Goal: Information Seeking & Learning: Compare options

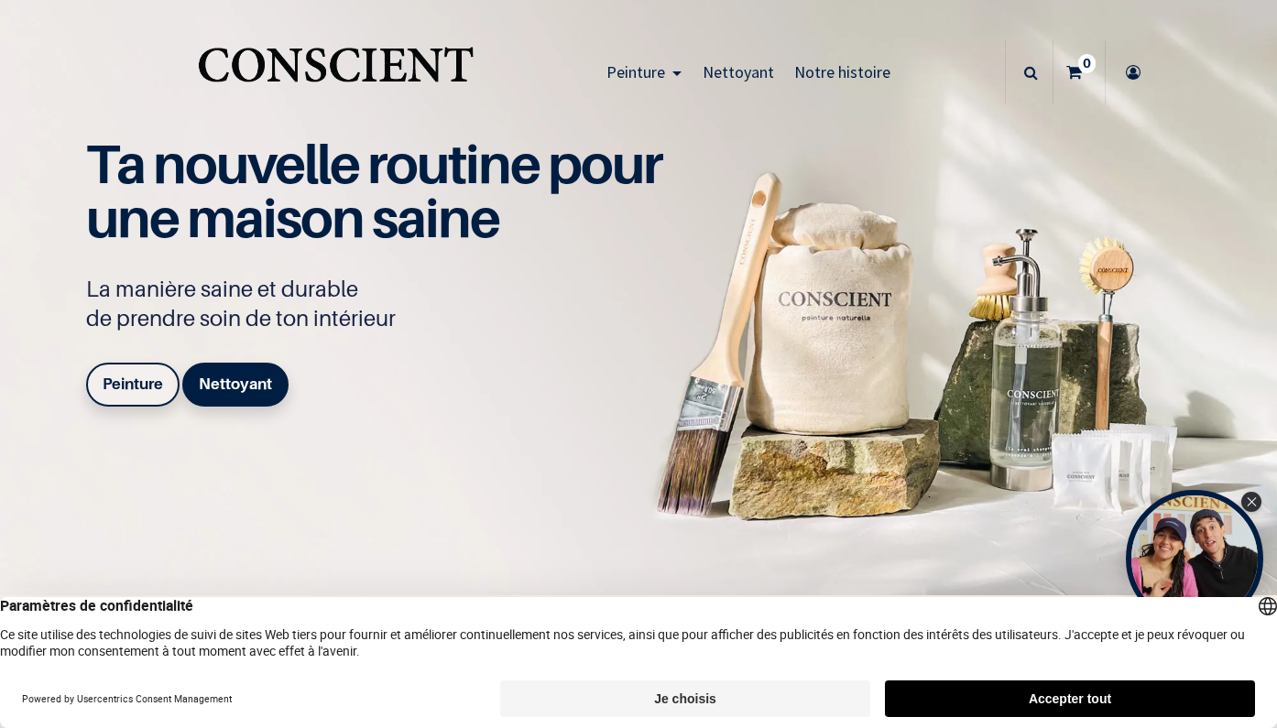
click at [1019, 700] on button "Accepter tout" at bounding box center [1070, 699] width 370 height 37
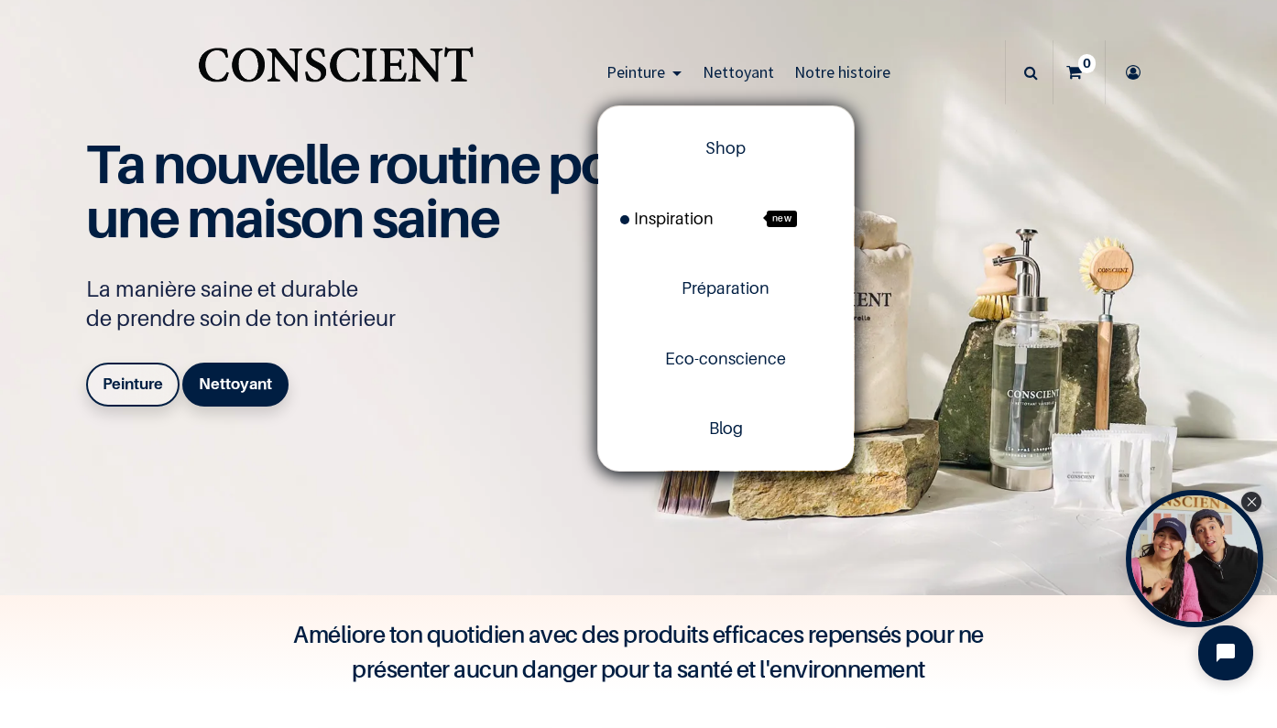
click at [655, 222] on span "Inspiration" at bounding box center [666, 218] width 93 height 19
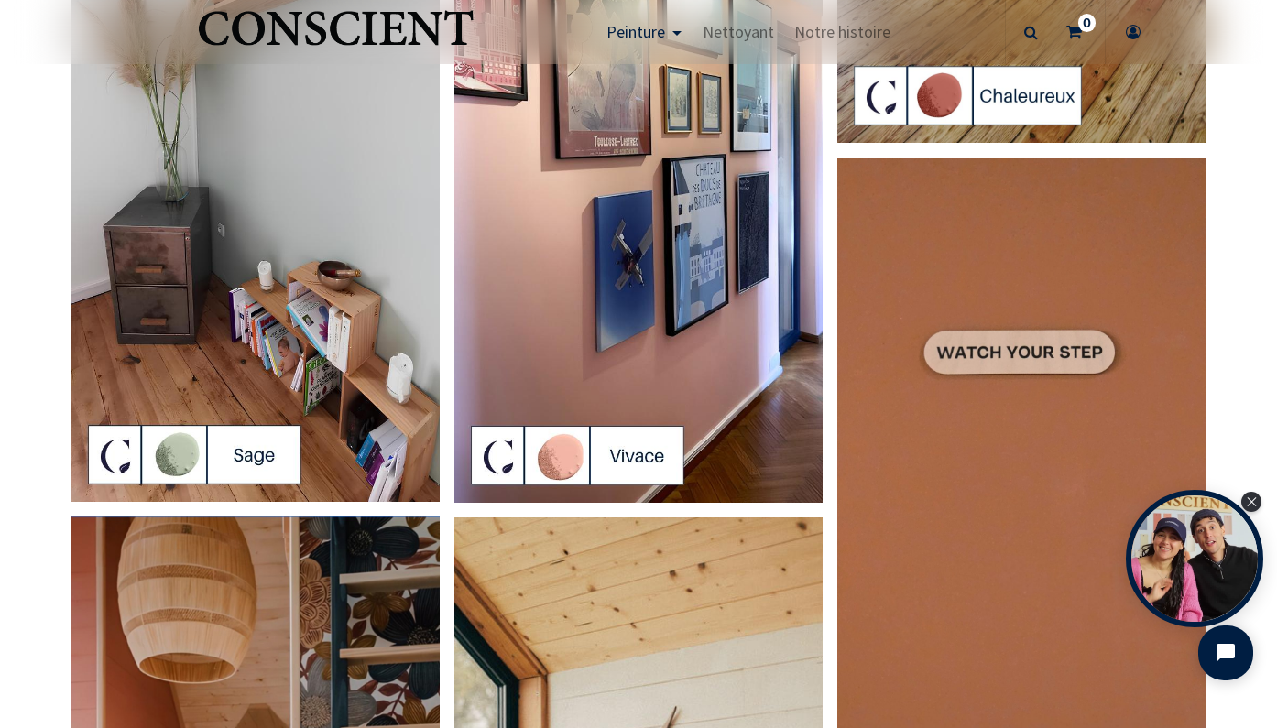
scroll to position [2472, 0]
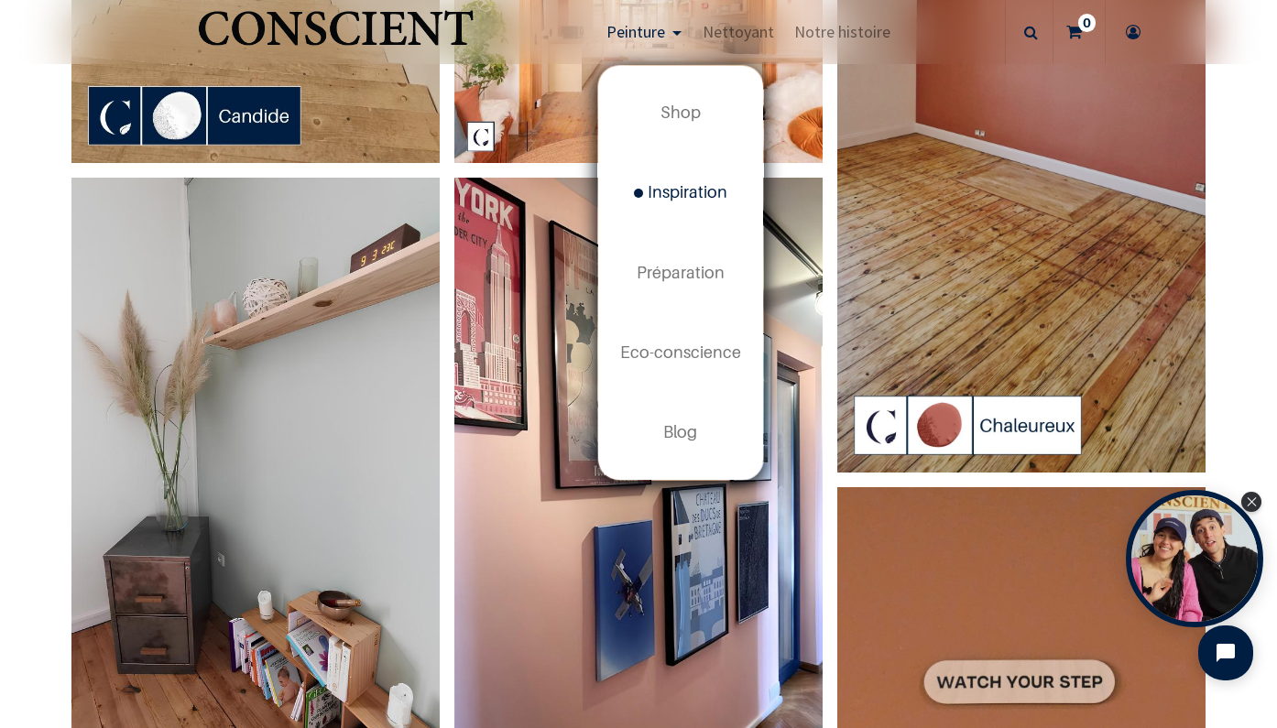
click at [625, 35] on span "Peinture" at bounding box center [636, 31] width 59 height 21
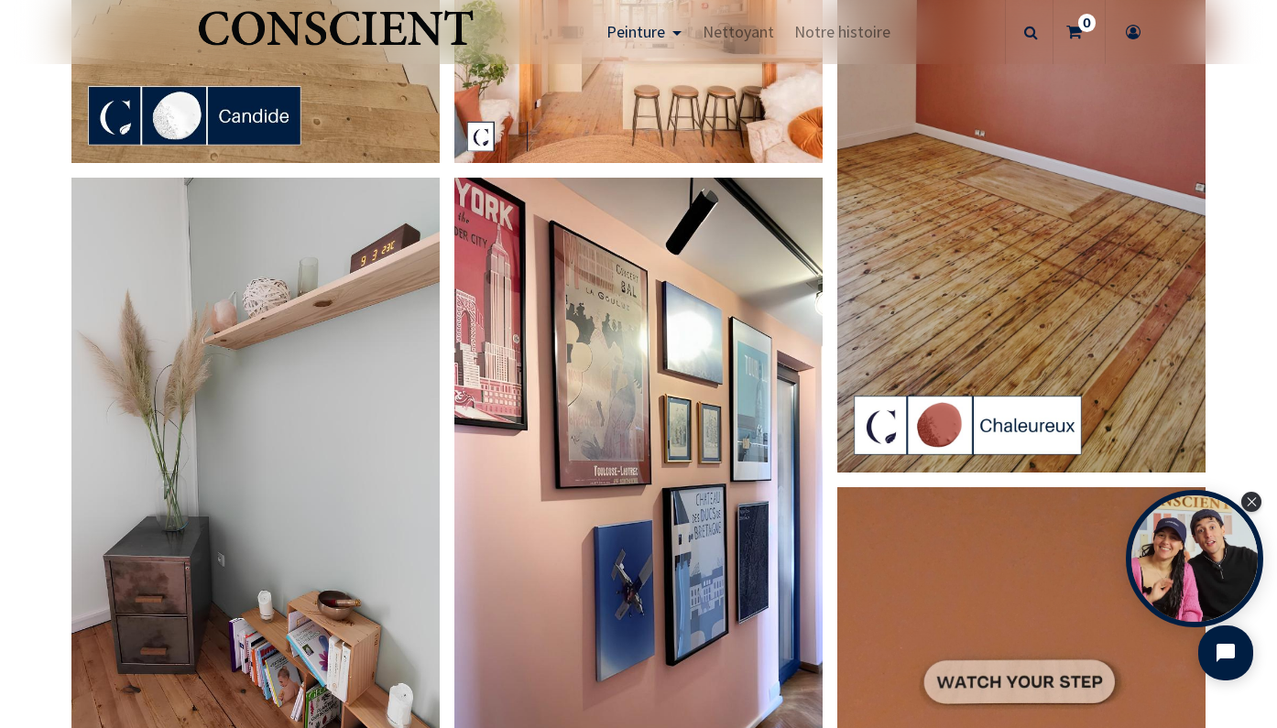
click at [636, 38] on span "Peinture" at bounding box center [636, 31] width 59 height 21
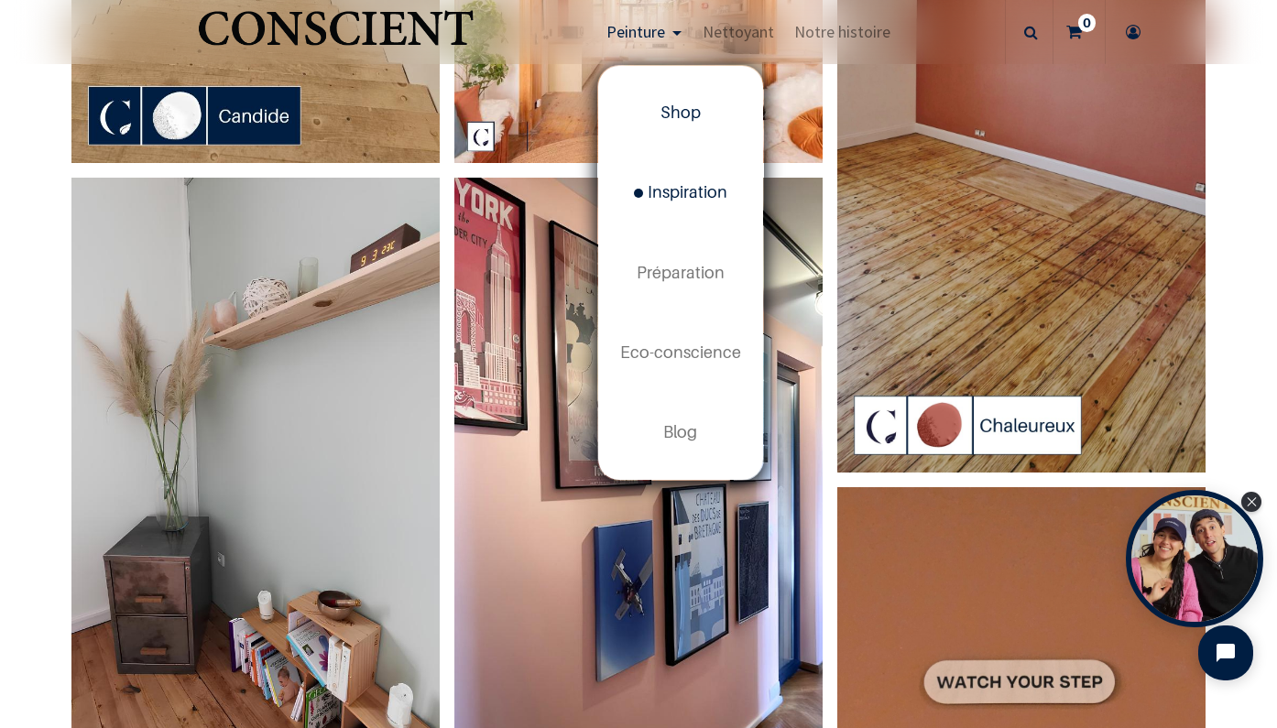
click at [682, 111] on span "Shop" at bounding box center [681, 112] width 40 height 19
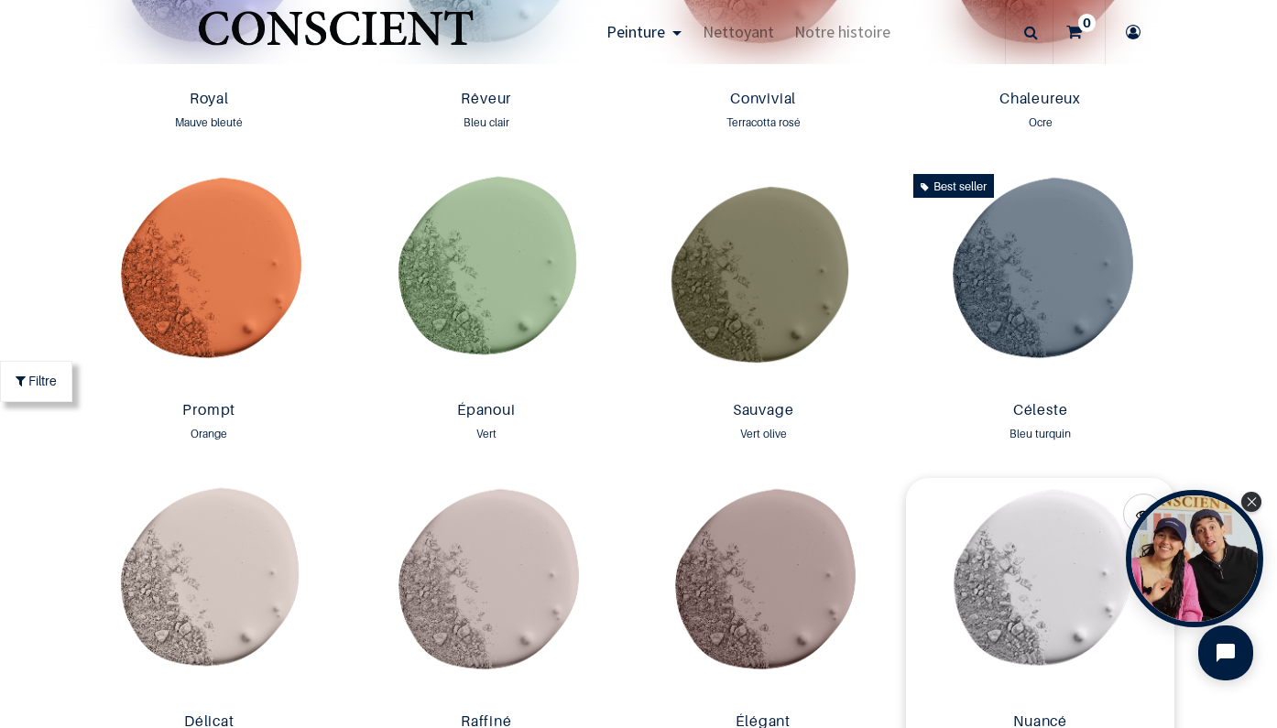
scroll to position [2365, 0]
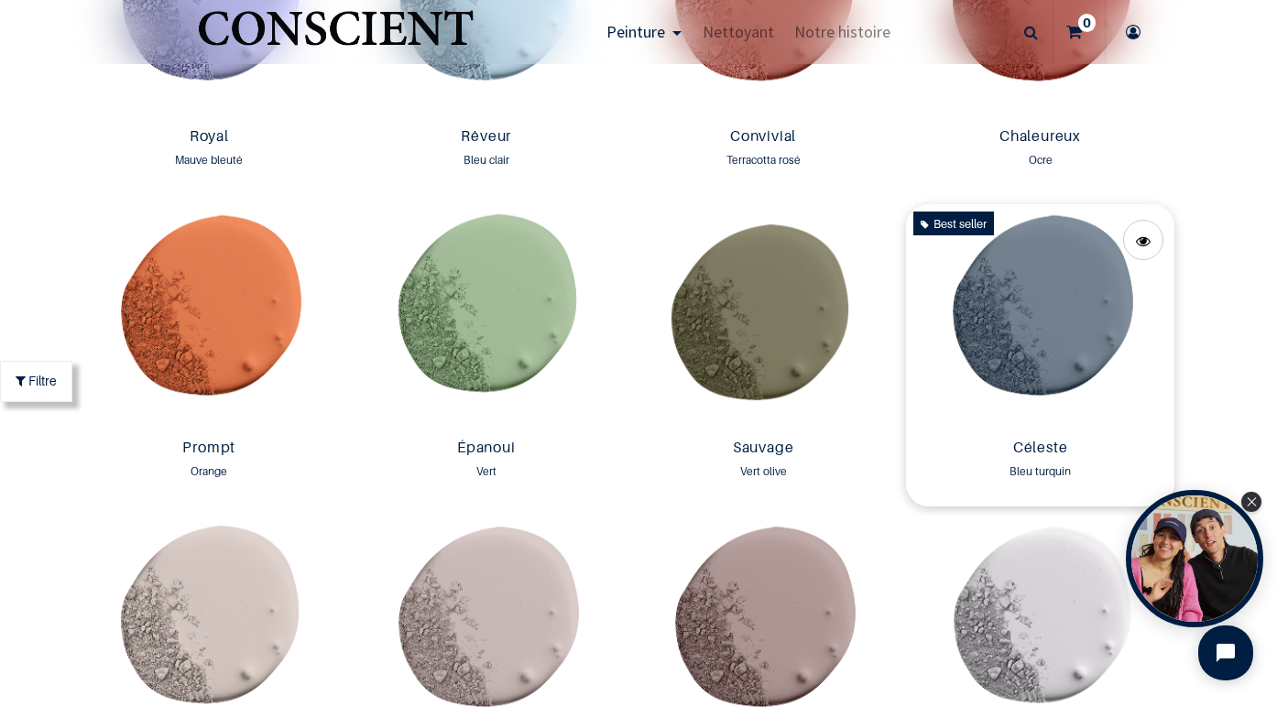
click at [1066, 300] on img at bounding box center [1040, 317] width 268 height 227
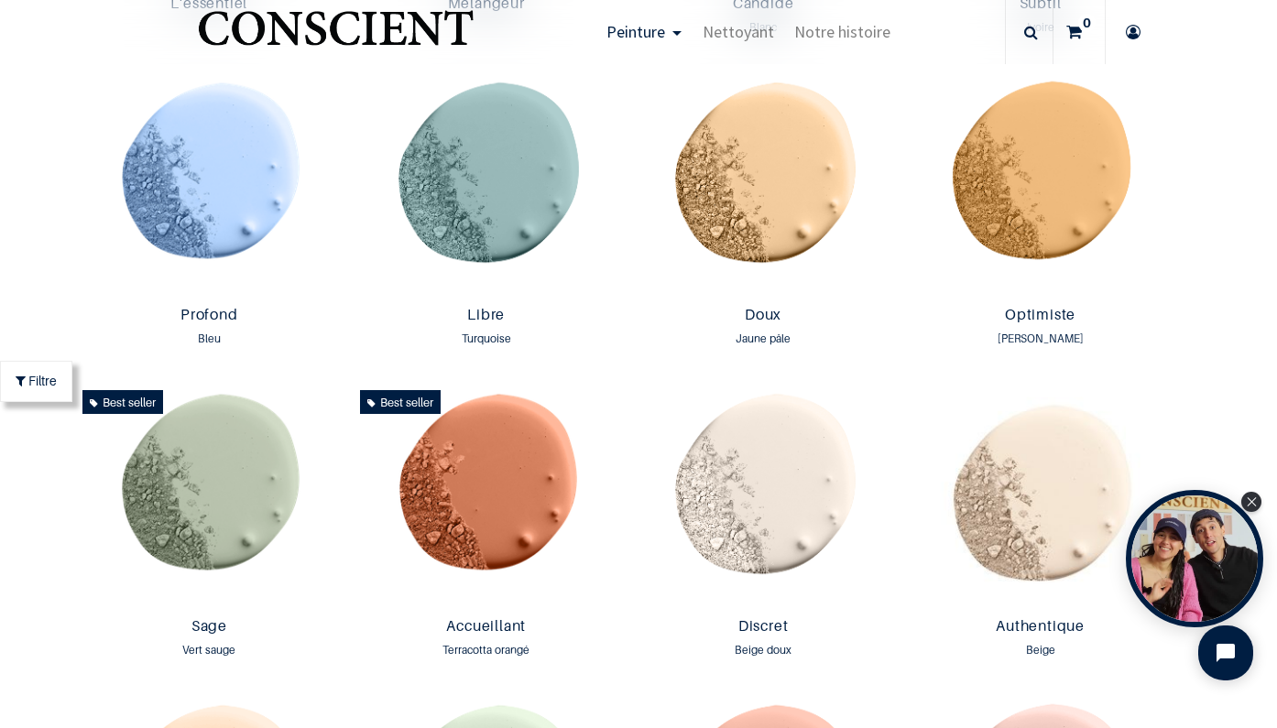
scroll to position [942, 0]
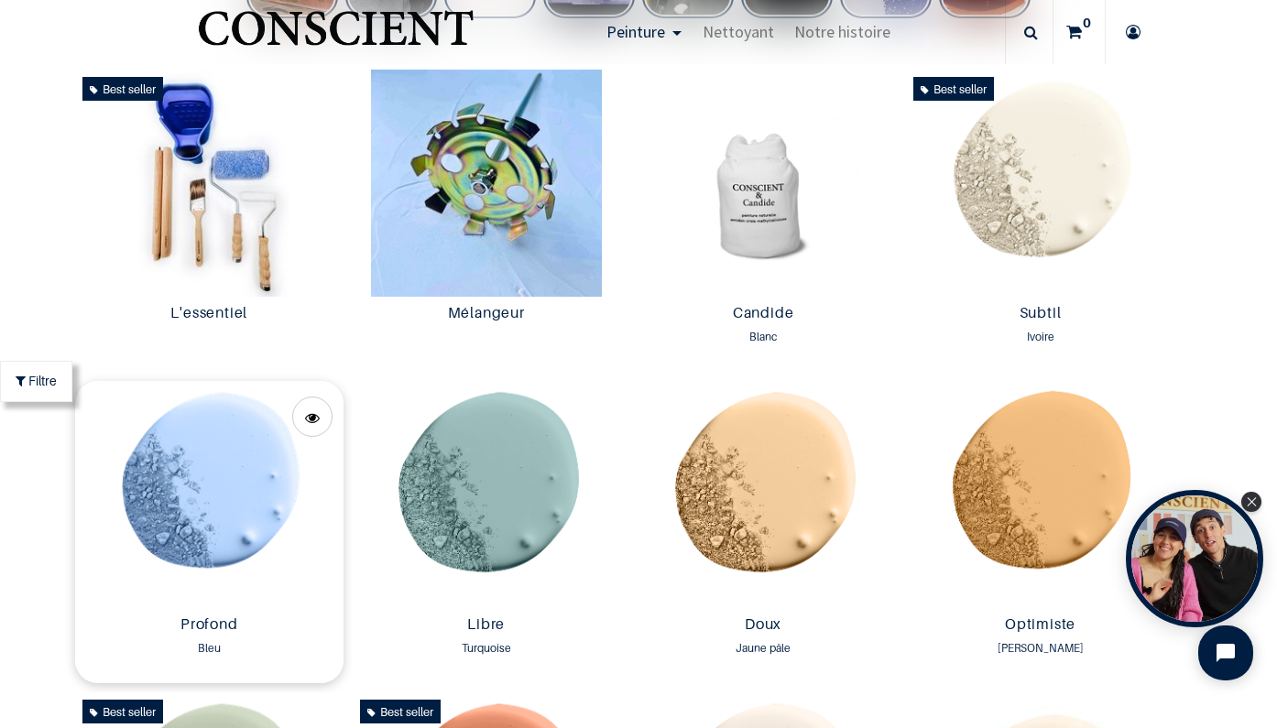
click at [244, 491] on img at bounding box center [209, 494] width 268 height 227
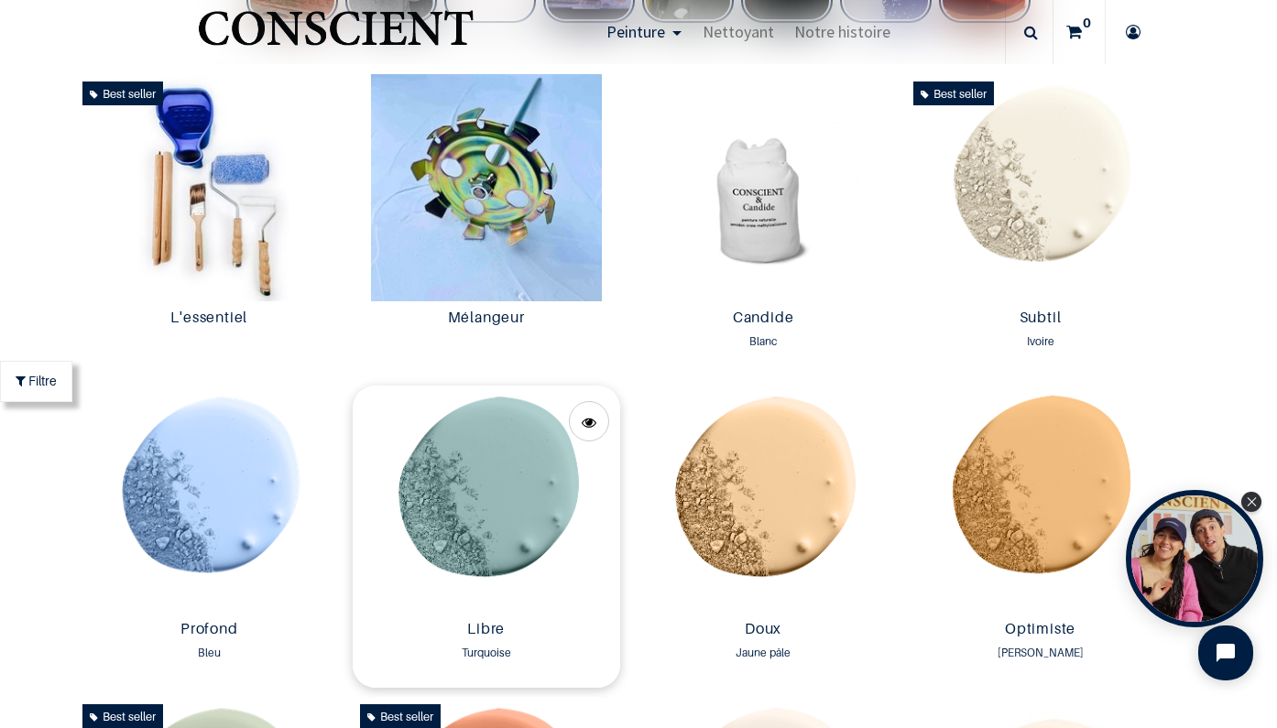
click at [501, 517] on img at bounding box center [487, 499] width 268 height 227
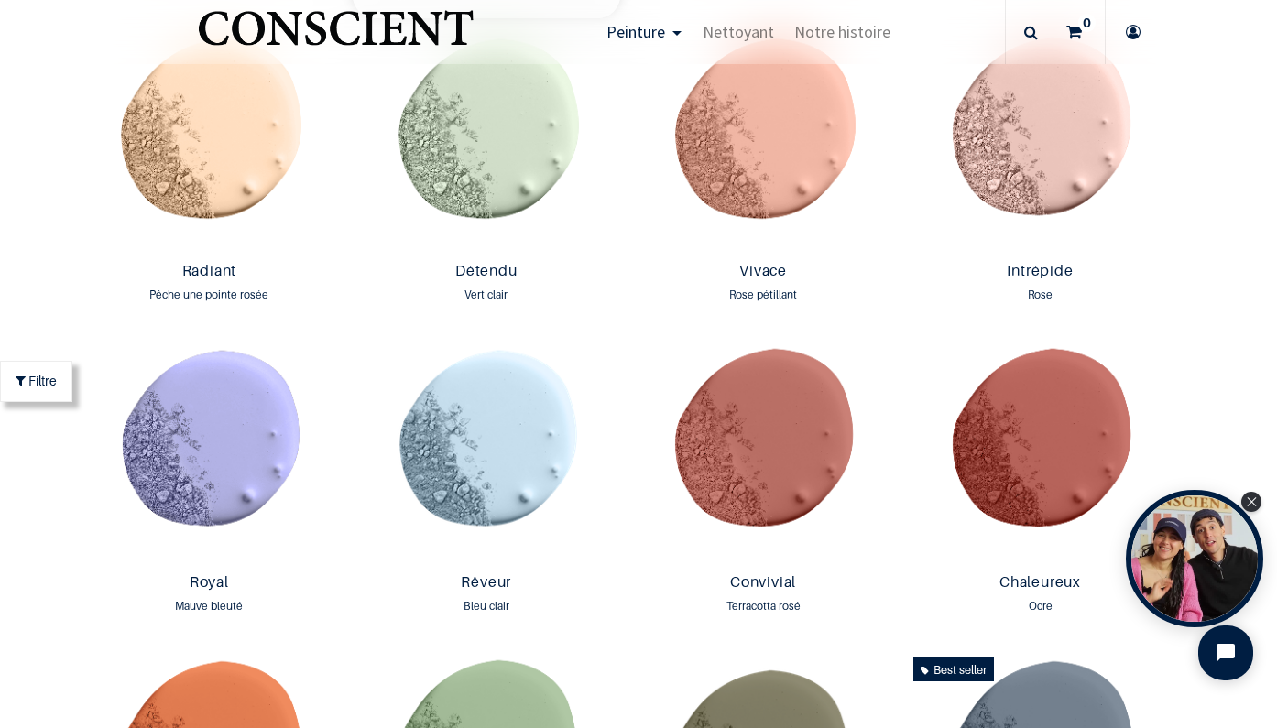
scroll to position [1962, 0]
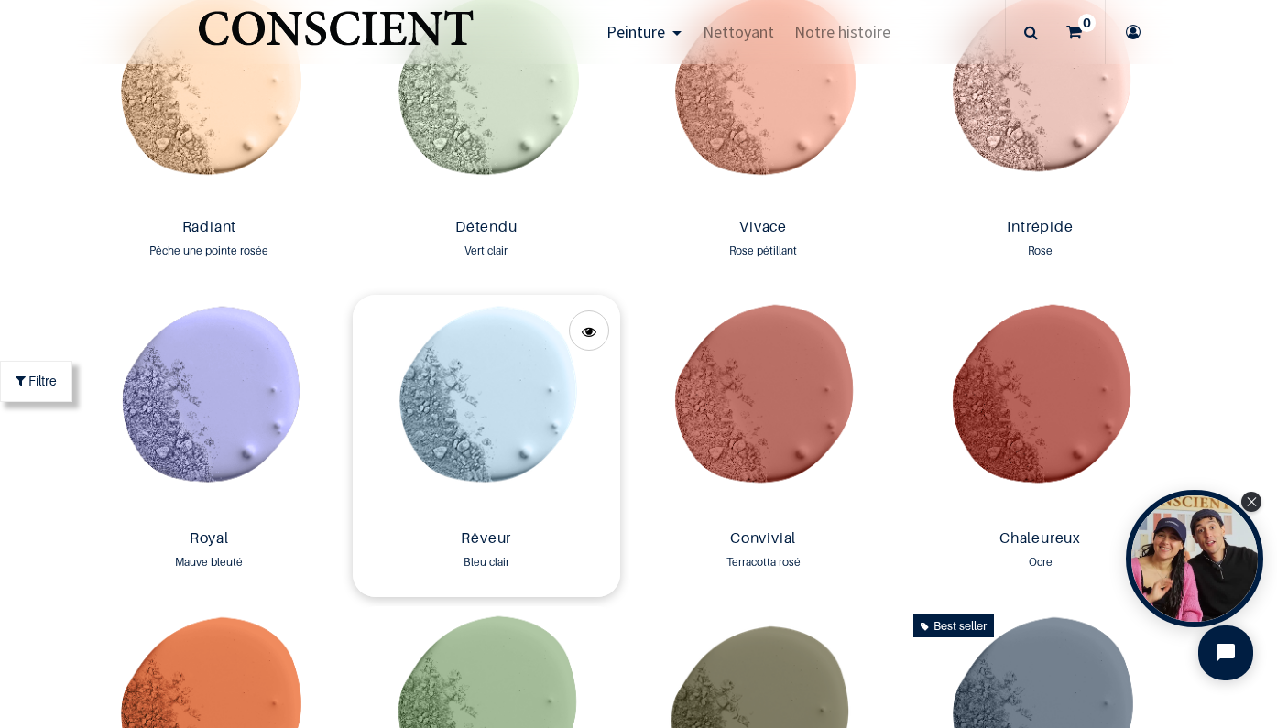
click at [503, 410] on img at bounding box center [487, 408] width 268 height 227
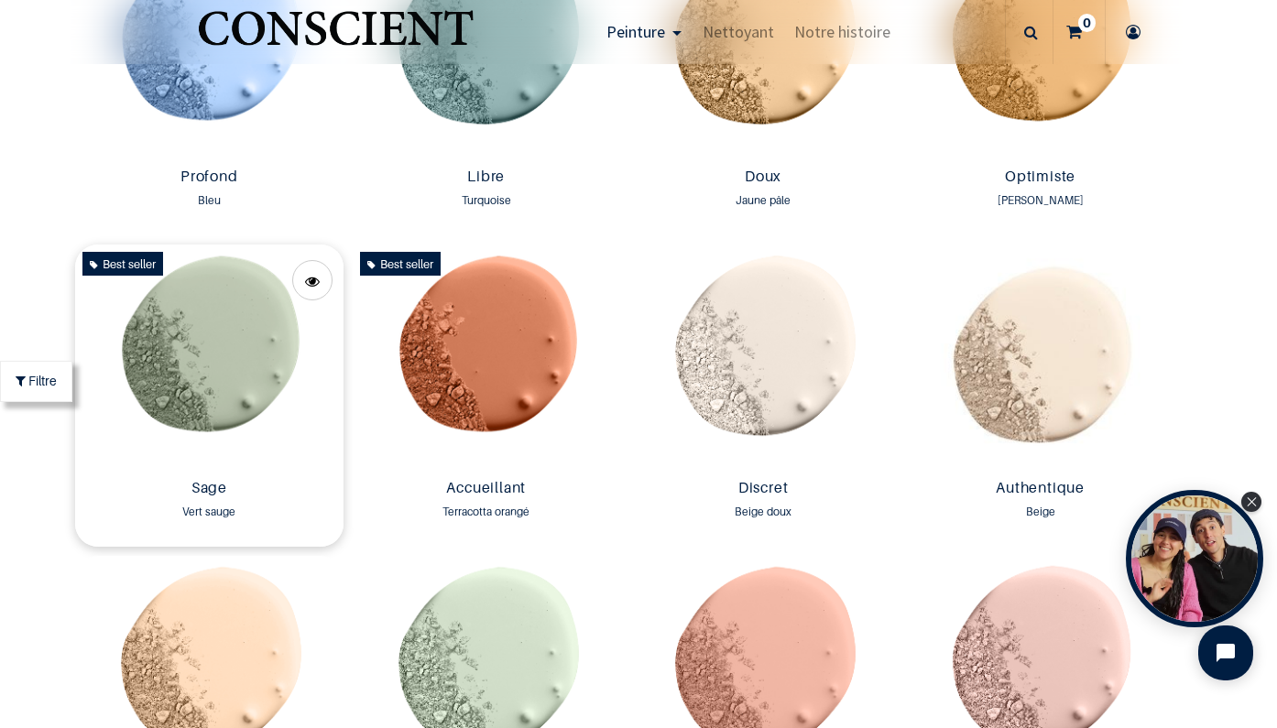
scroll to position [1198, 0]
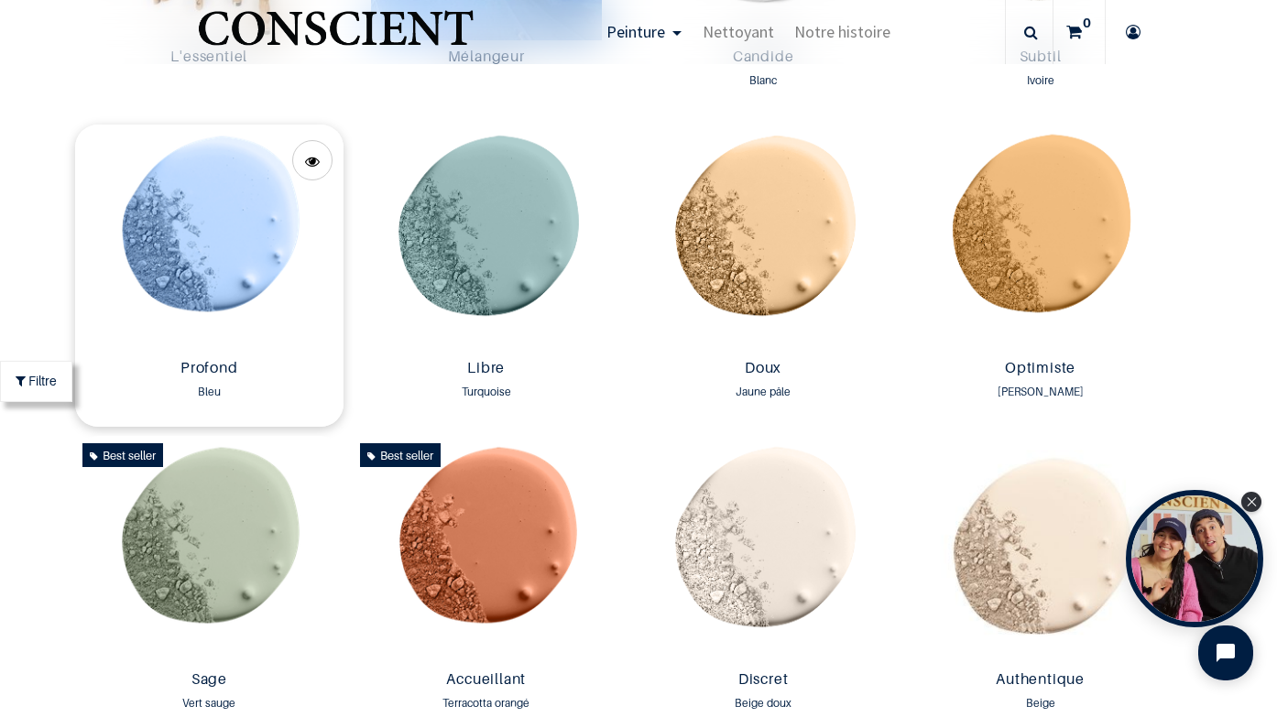
click at [216, 267] on img at bounding box center [209, 238] width 268 height 227
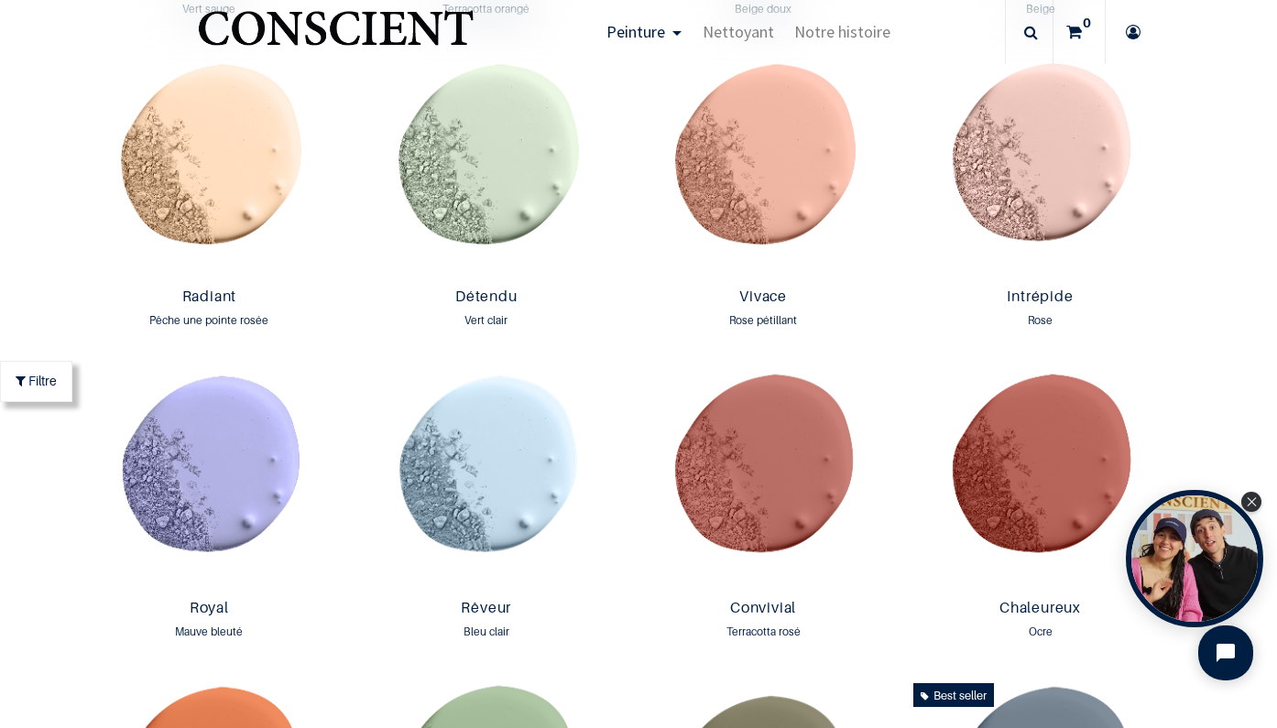
scroll to position [1956, 0]
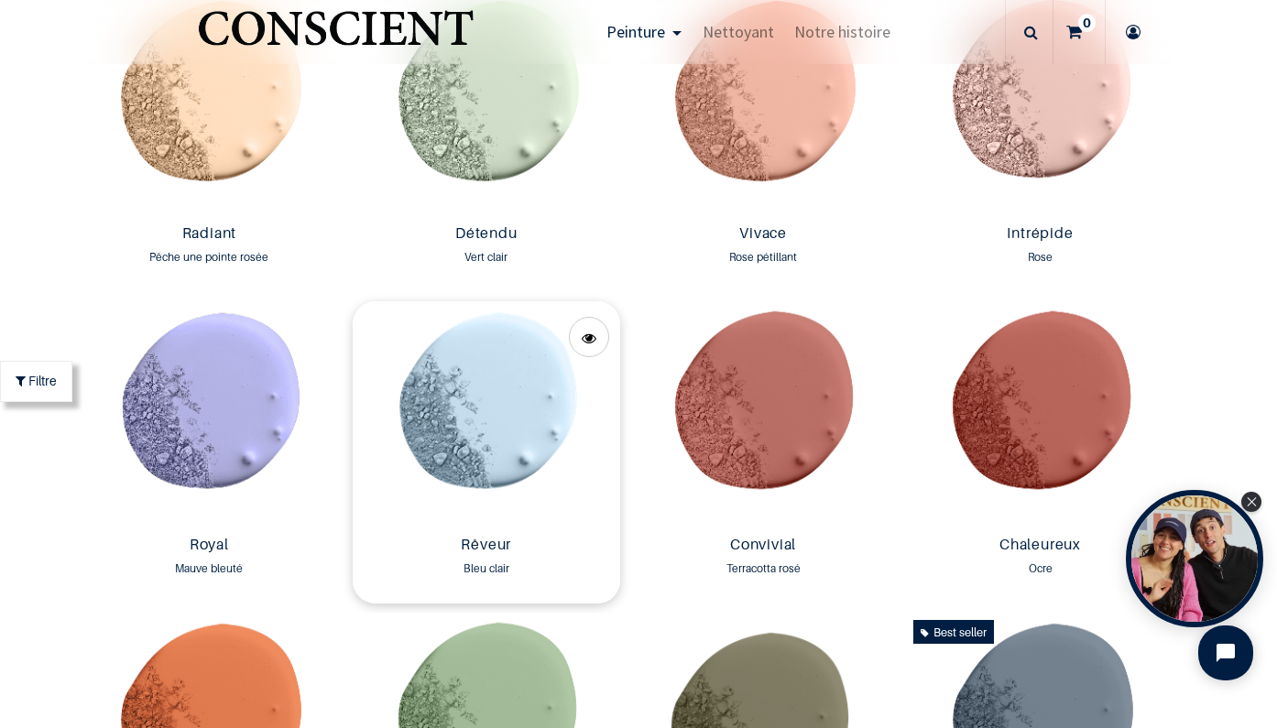
click at [491, 357] on img at bounding box center [487, 414] width 268 height 227
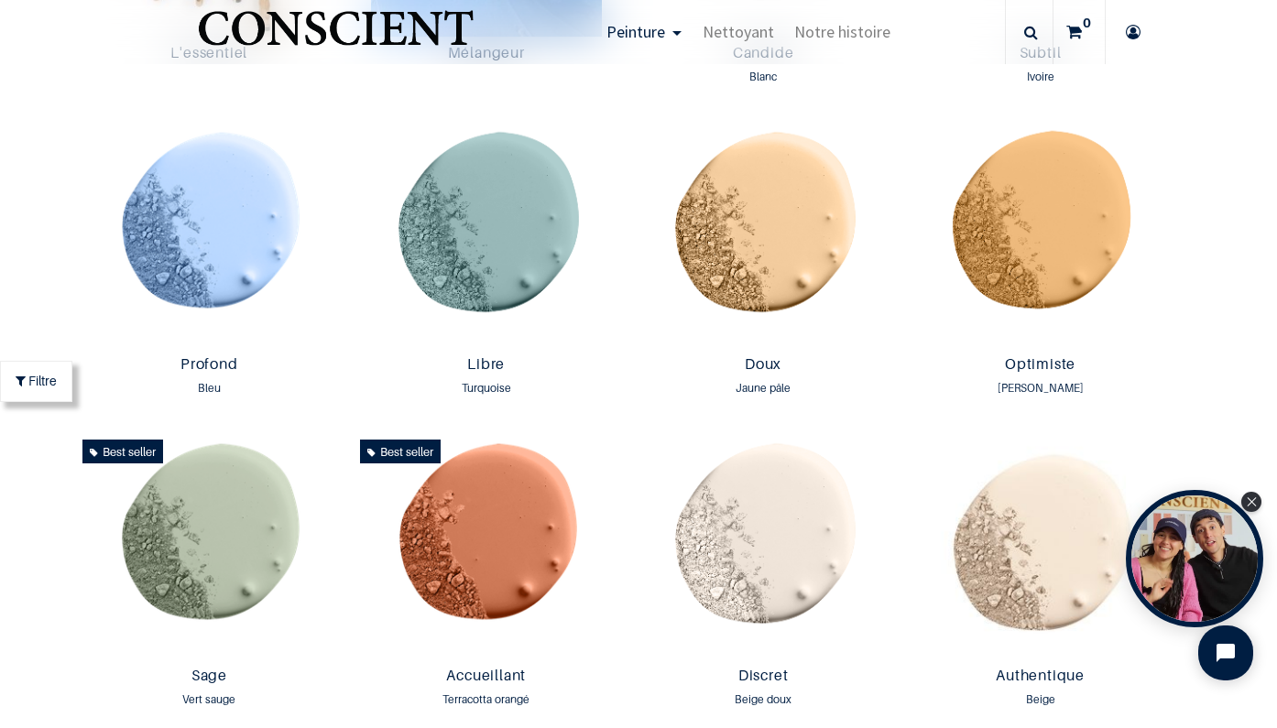
scroll to position [979, 0]
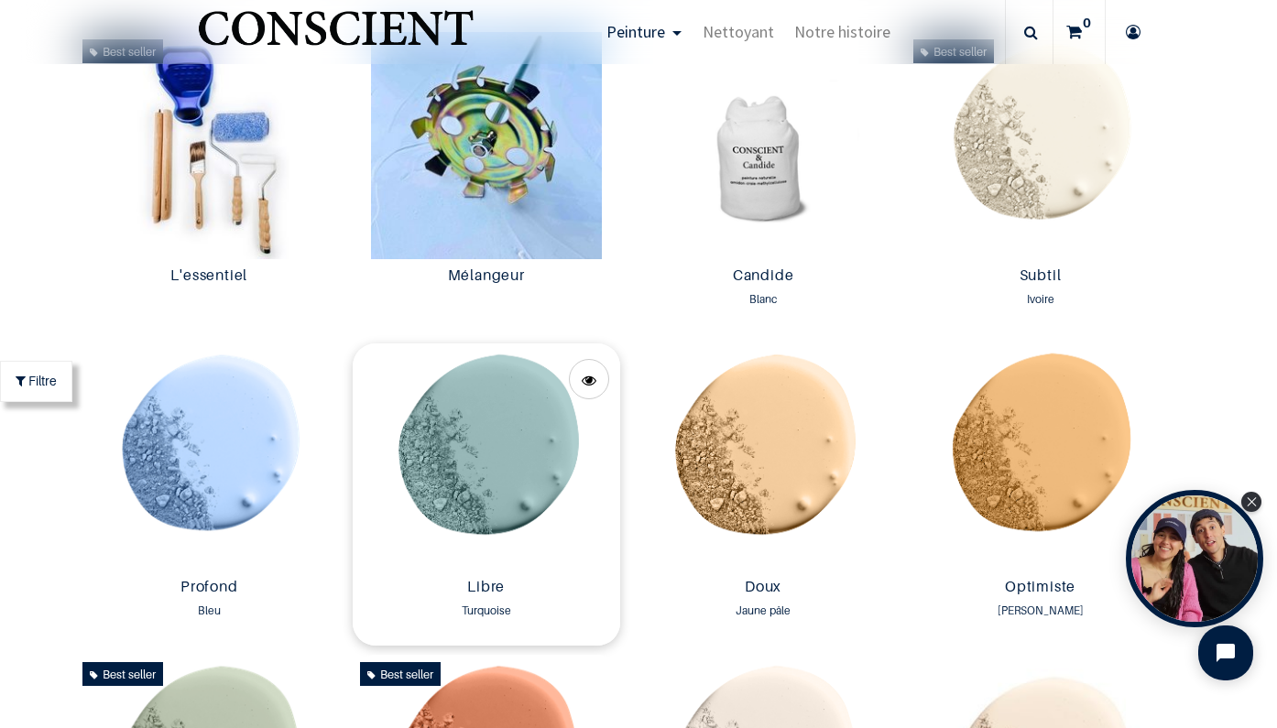
click at [490, 450] on img at bounding box center [487, 457] width 268 height 227
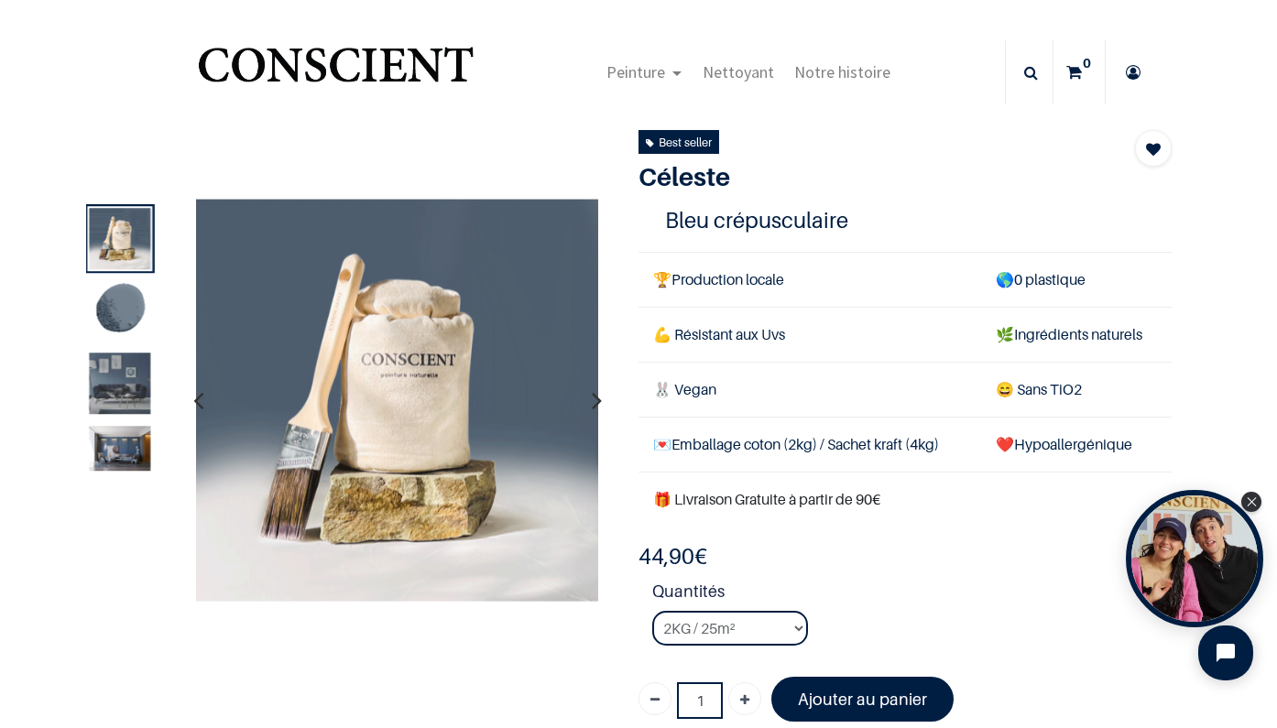
click at [128, 313] on img at bounding box center [120, 310] width 61 height 61
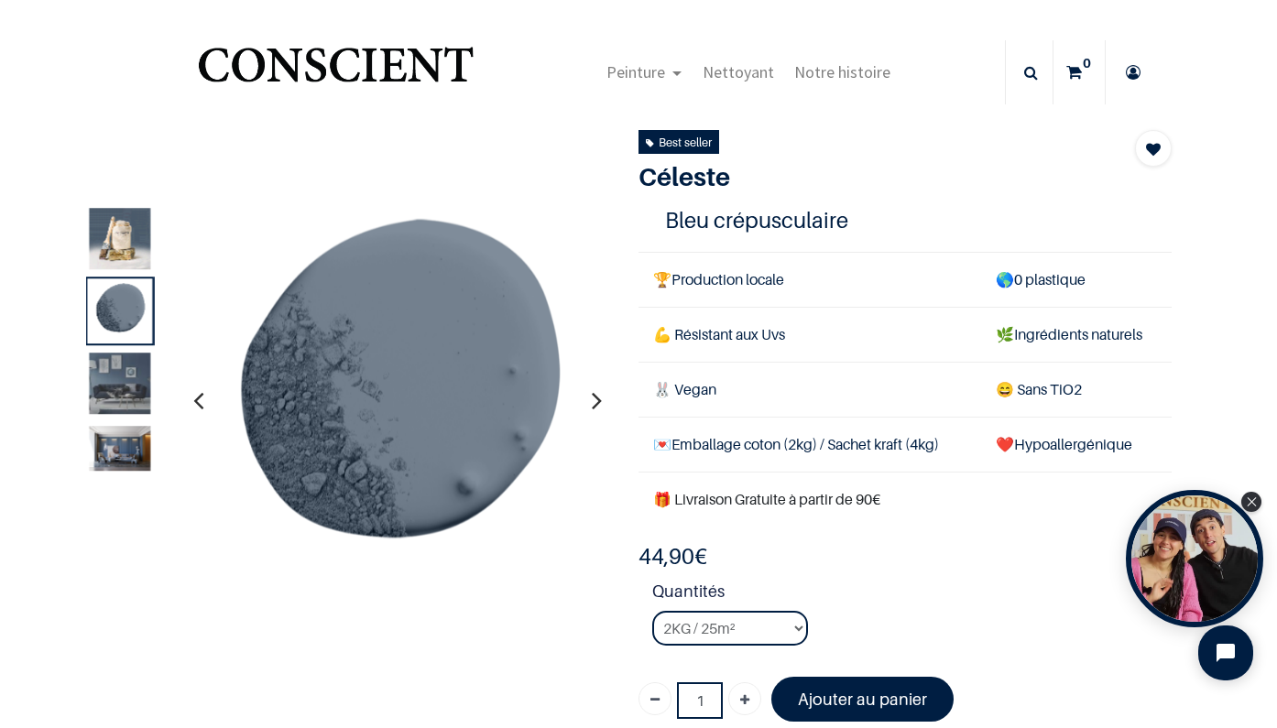
click at [126, 373] on img at bounding box center [120, 384] width 61 height 61
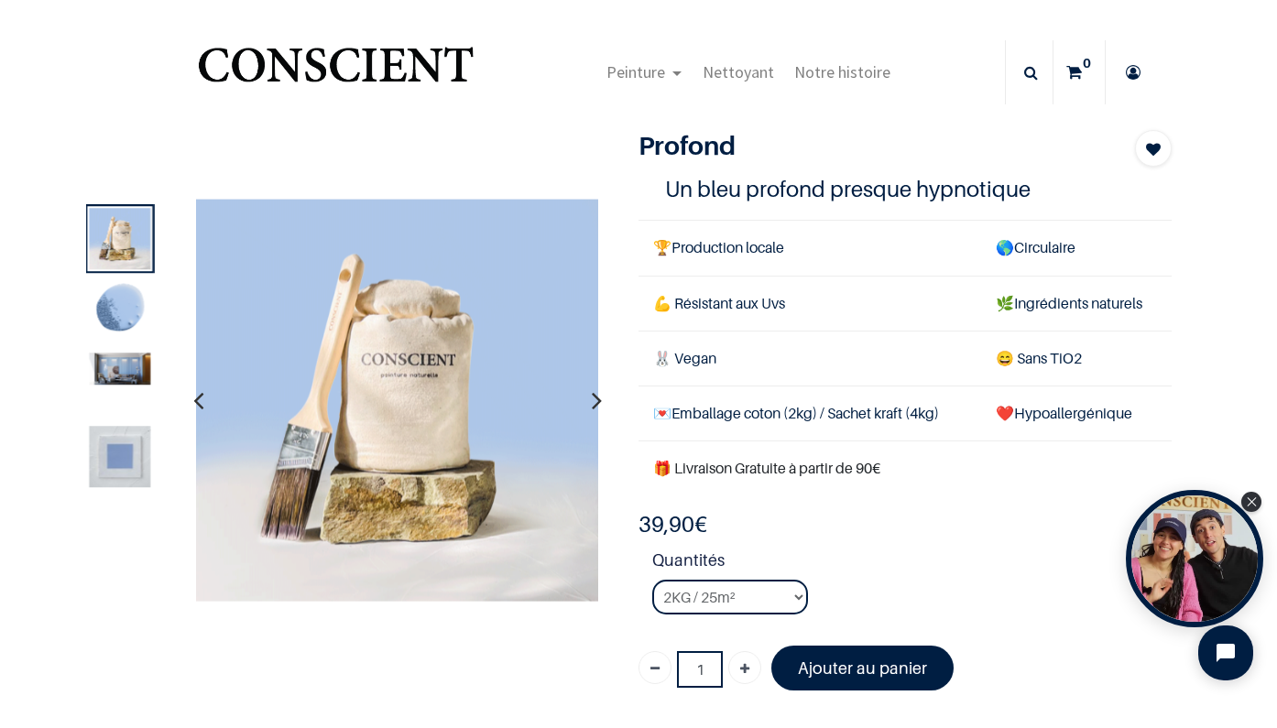
click at [138, 319] on img at bounding box center [120, 310] width 61 height 61
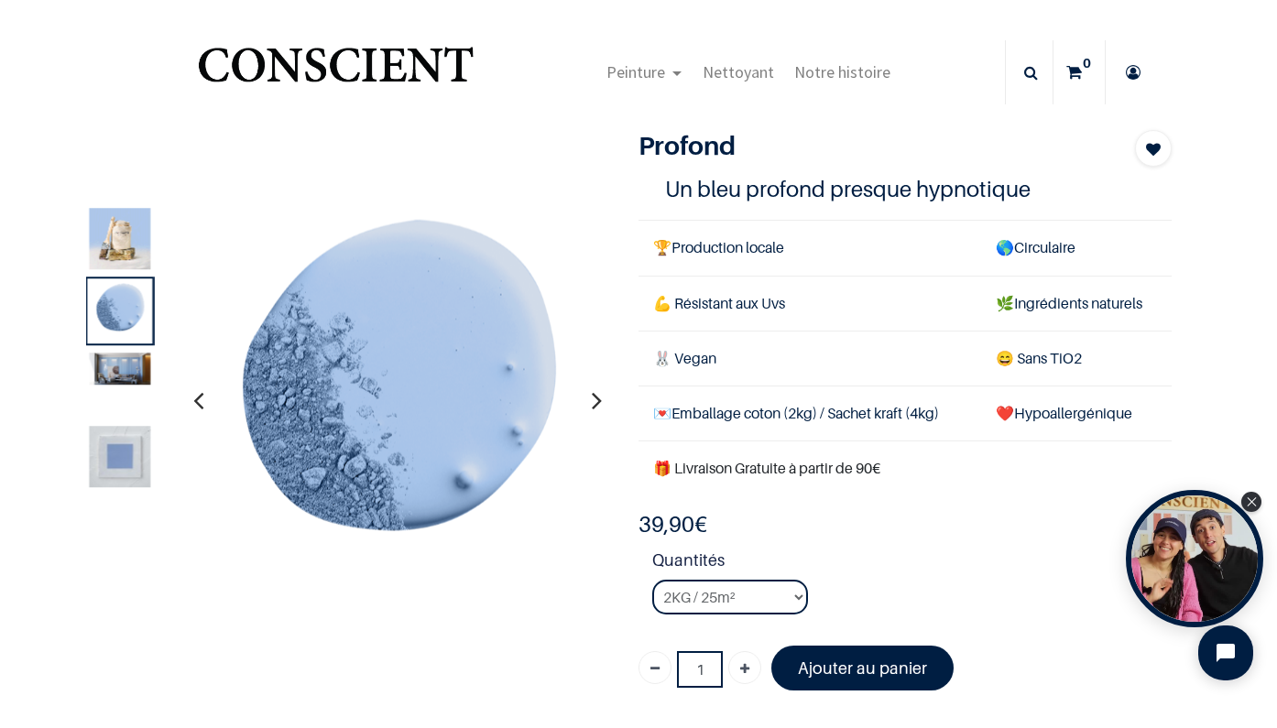
click at [120, 438] on img at bounding box center [120, 456] width 61 height 61
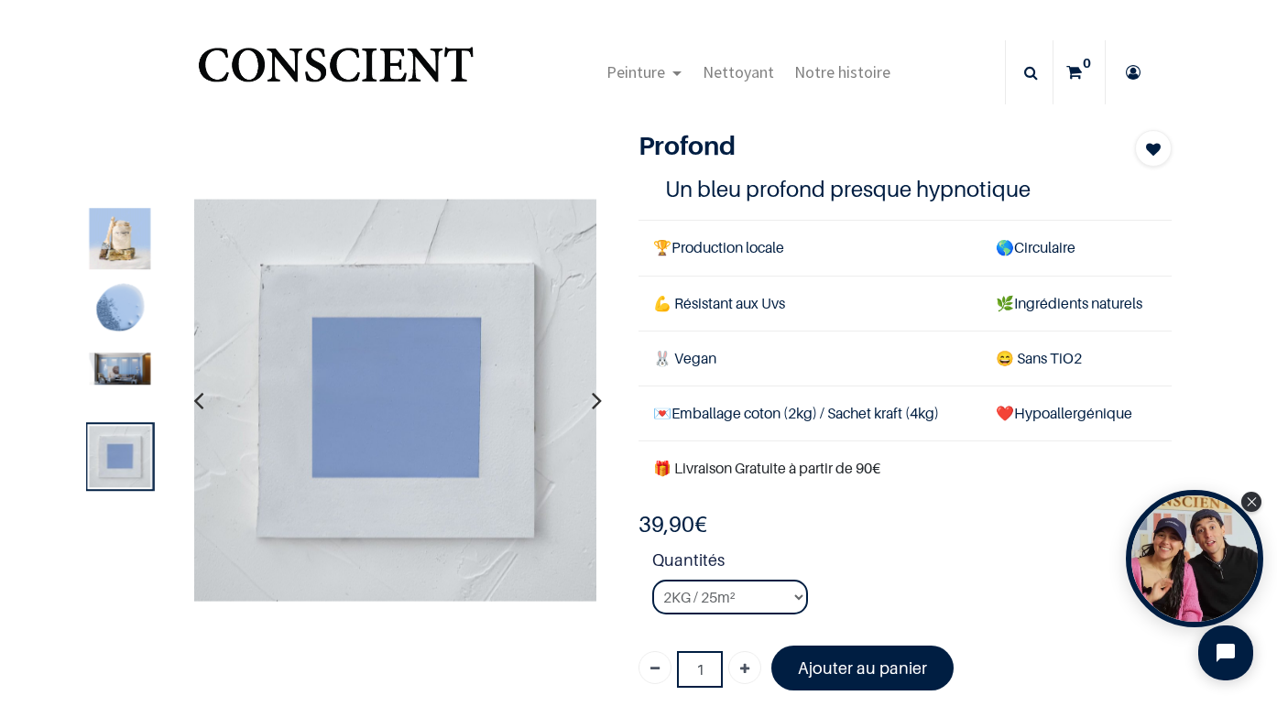
click at [120, 373] on img at bounding box center [120, 370] width 61 height 32
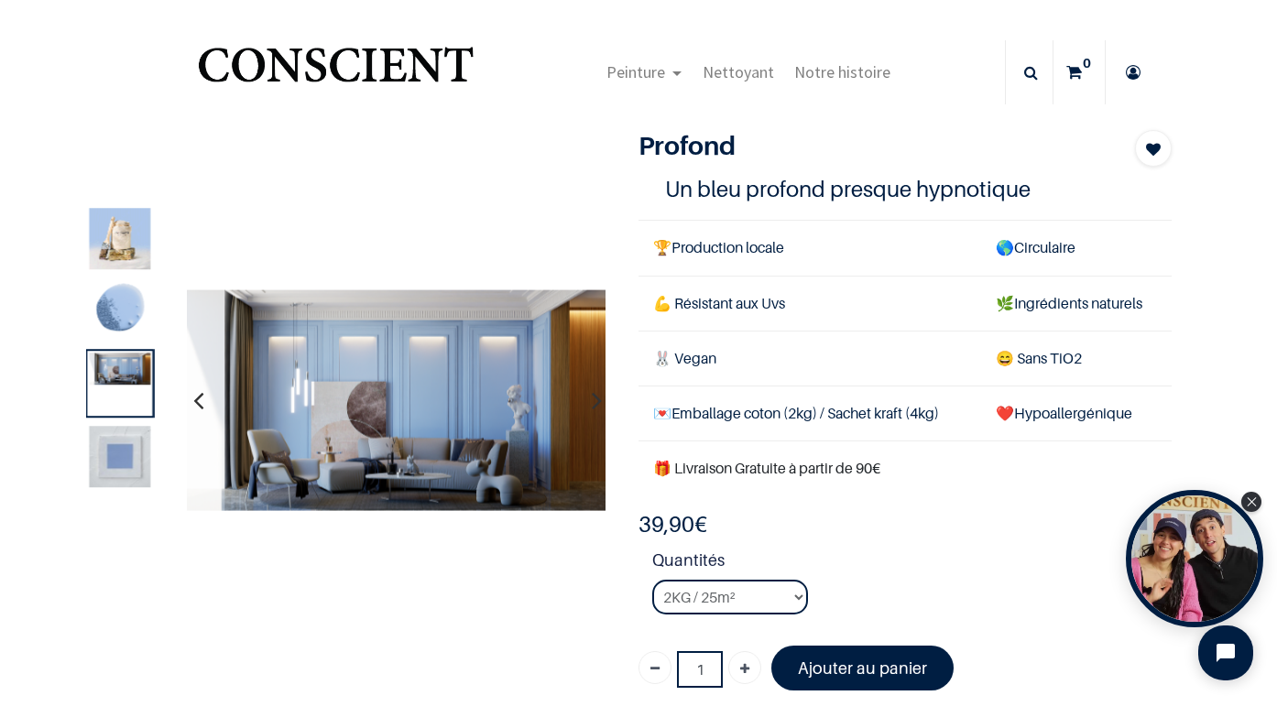
click at [119, 311] on img at bounding box center [120, 310] width 61 height 61
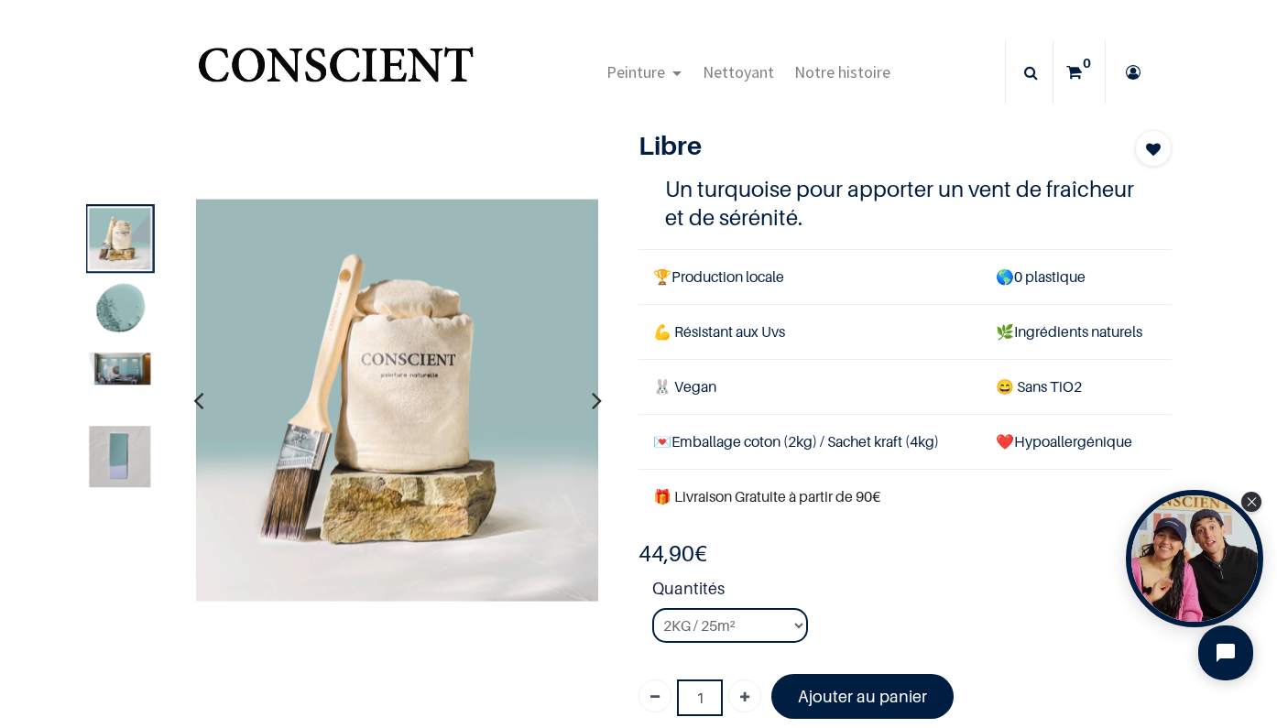
click at [121, 371] on img at bounding box center [120, 370] width 61 height 32
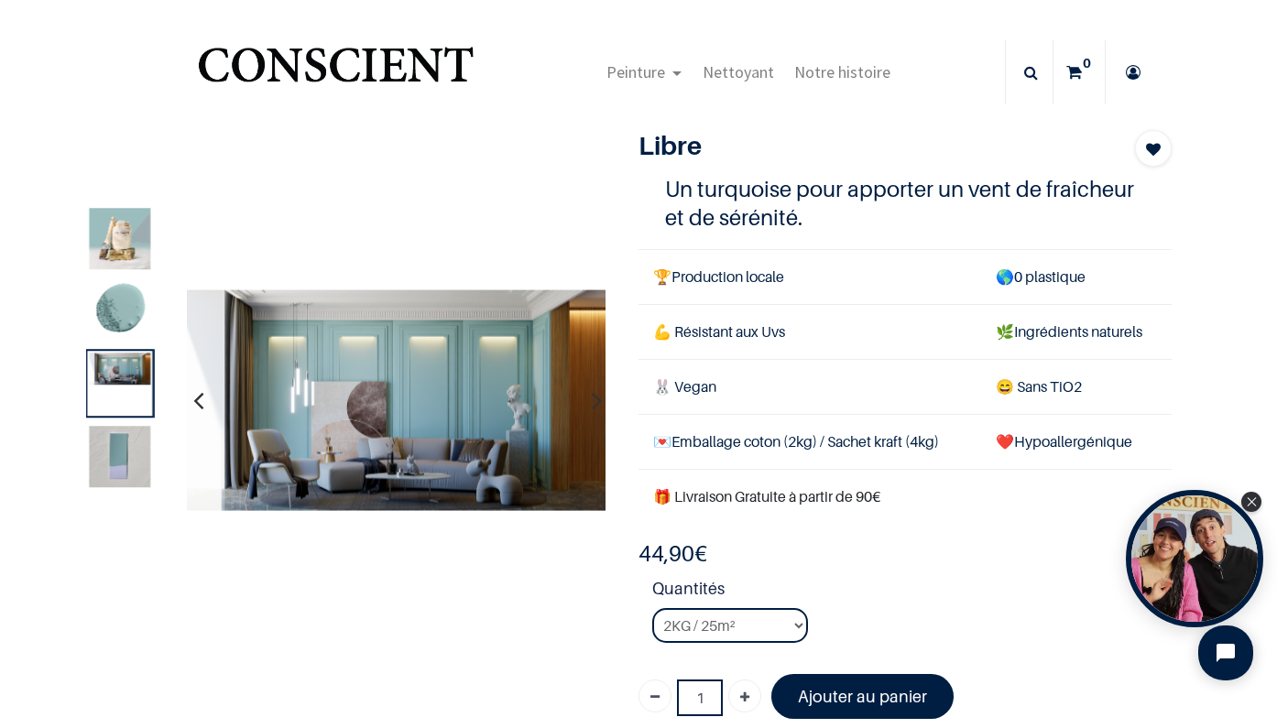
click at [124, 461] on img at bounding box center [120, 456] width 61 height 61
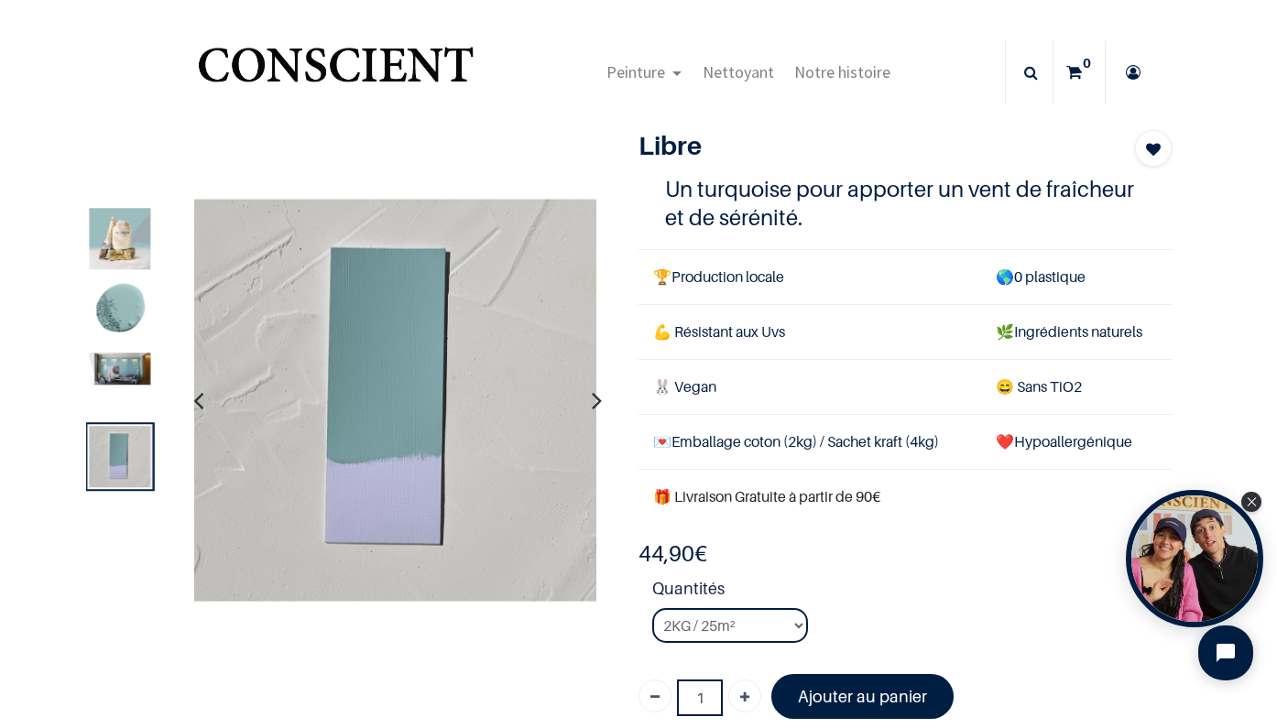
click at [118, 397] on div at bounding box center [120, 384] width 69 height 69
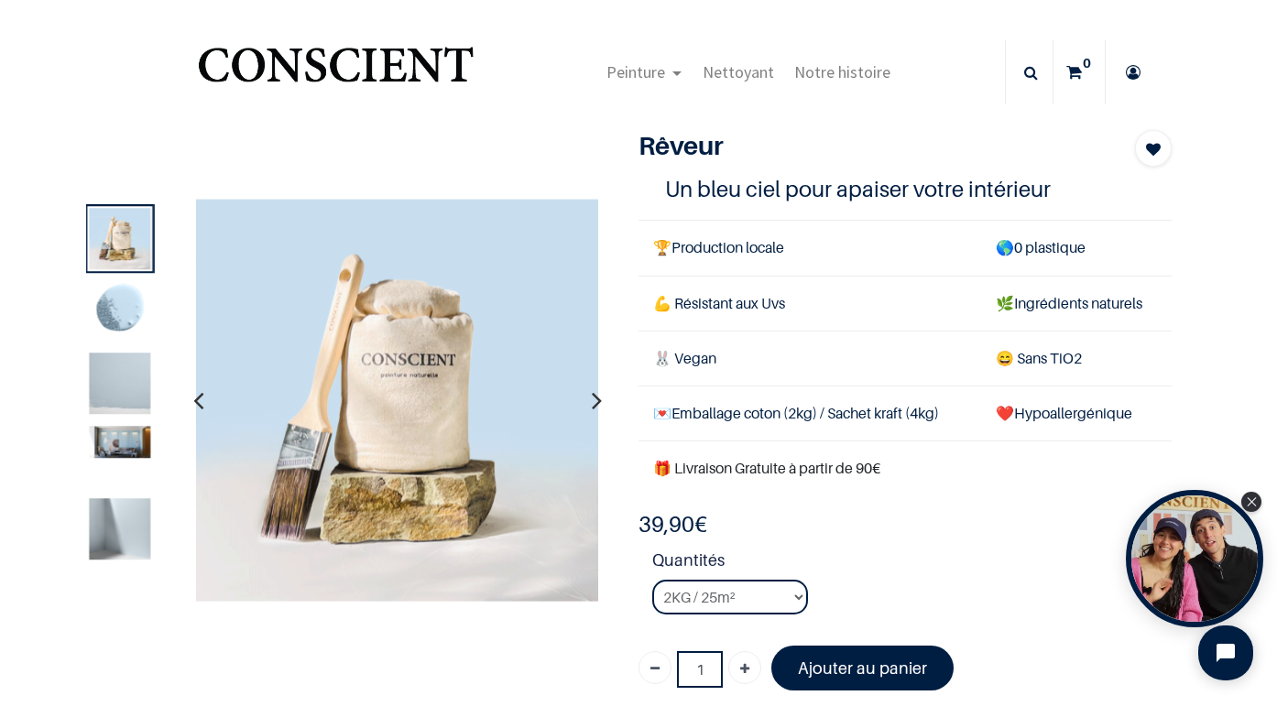
click at [133, 310] on img at bounding box center [120, 310] width 61 height 61
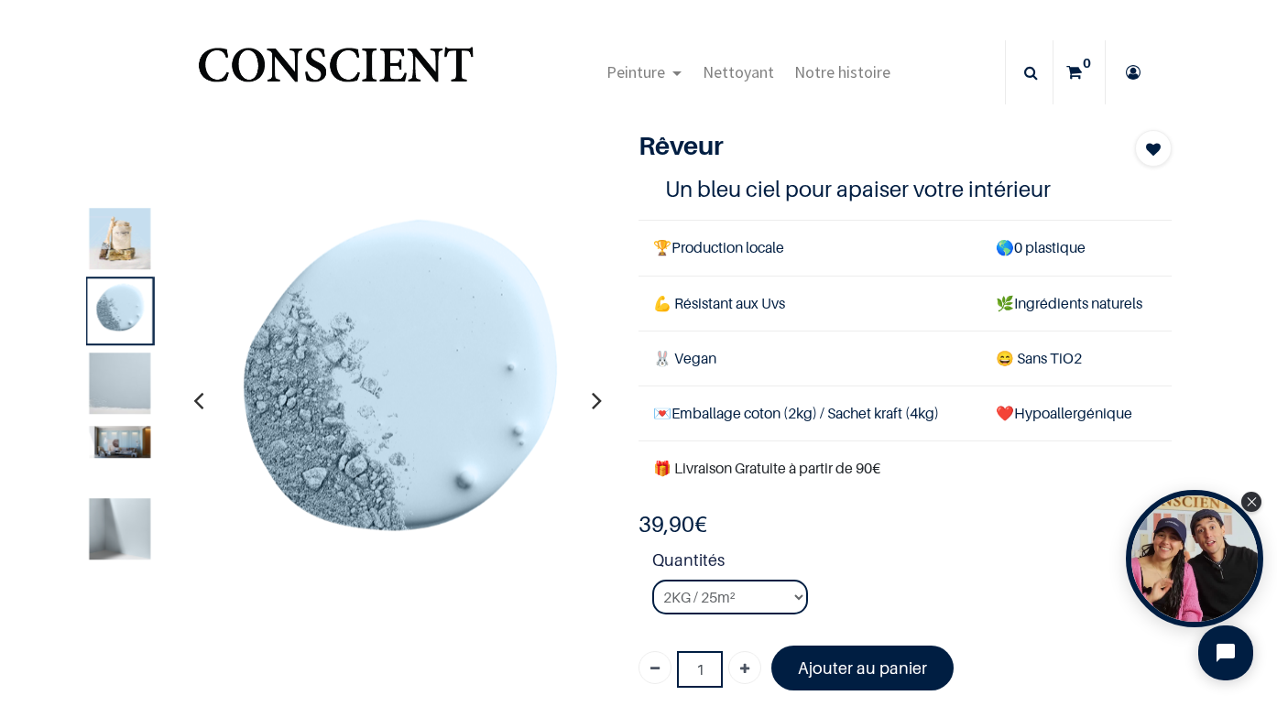
click at [131, 446] on img at bounding box center [120, 442] width 61 height 32
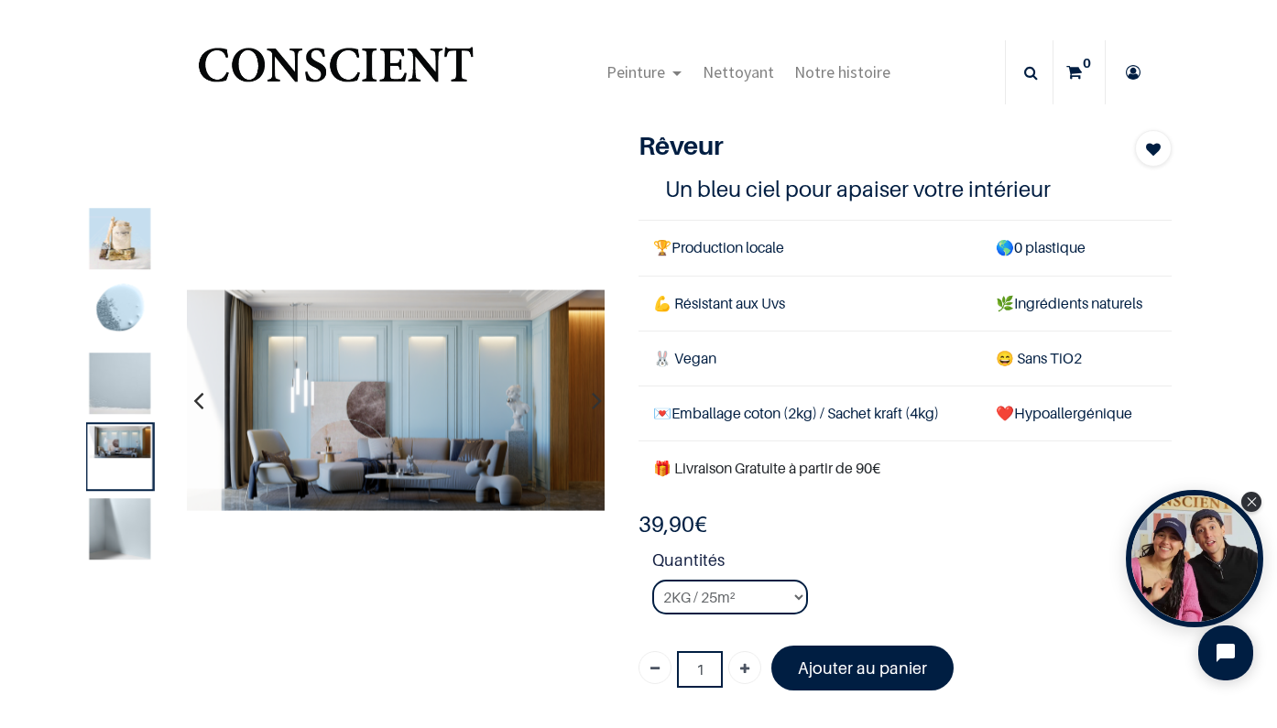
click at [117, 371] on img at bounding box center [120, 384] width 61 height 61
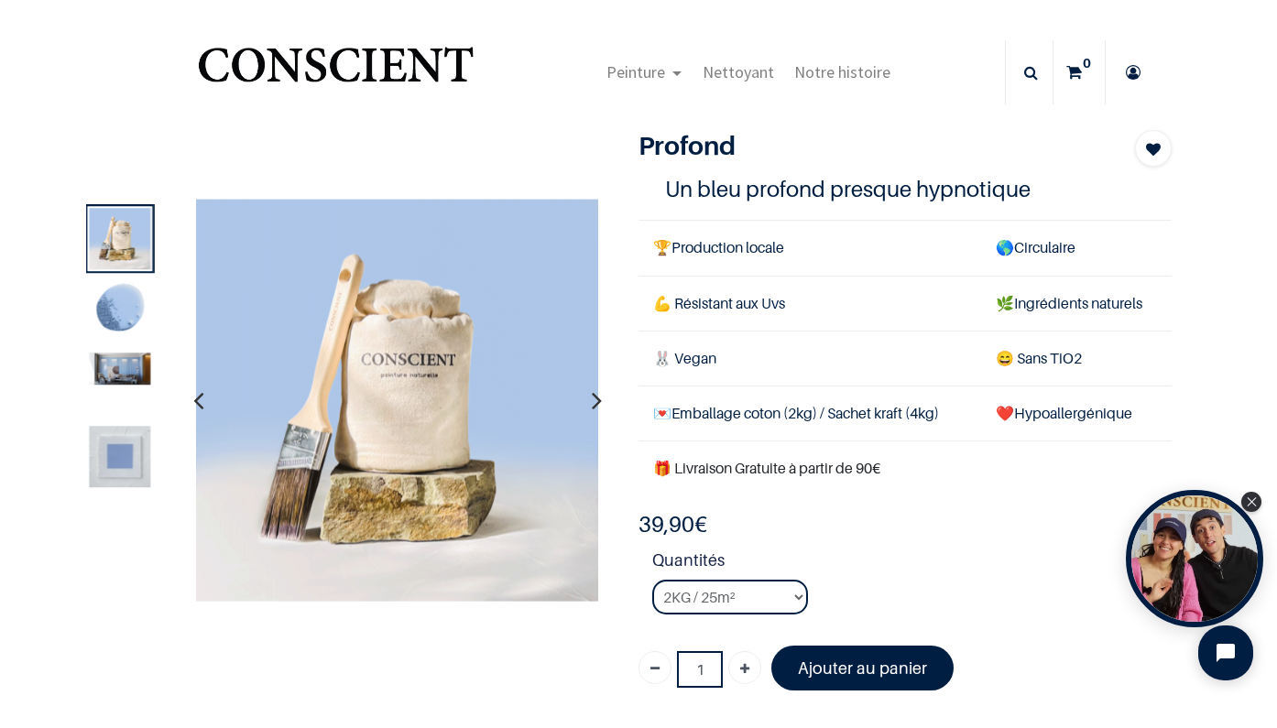
click at [136, 307] on img at bounding box center [120, 310] width 61 height 61
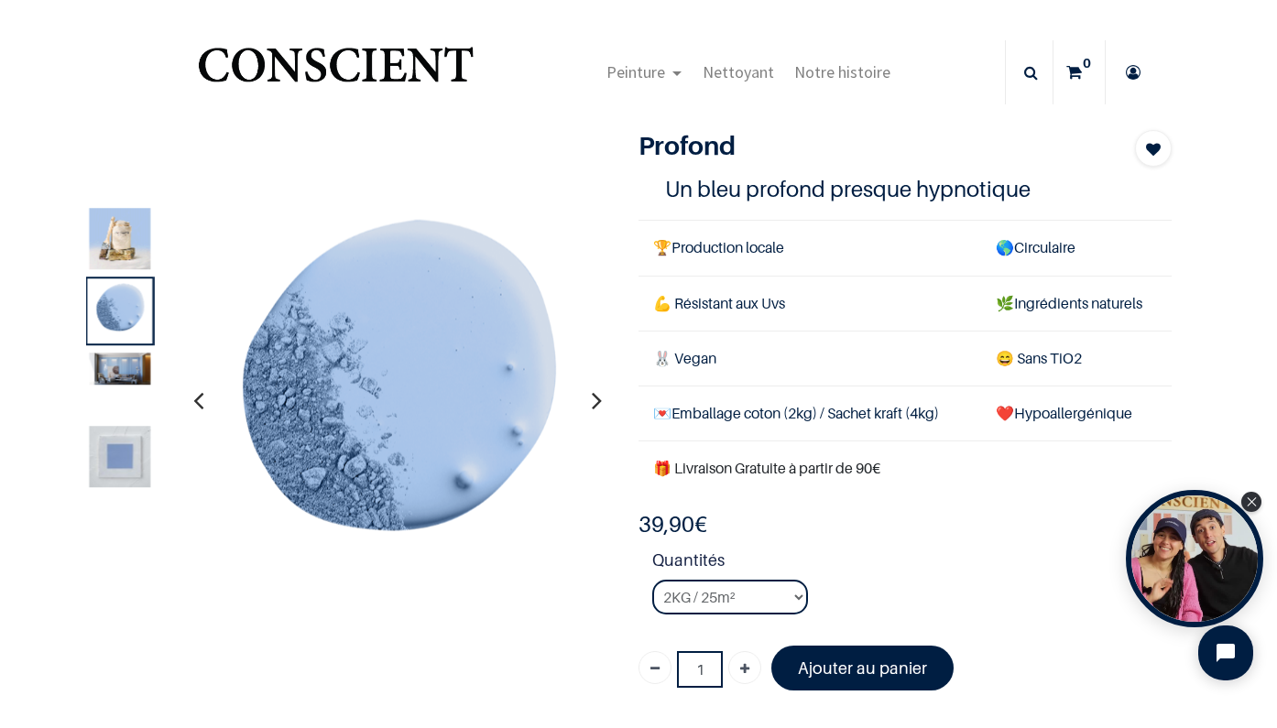
click at [125, 363] on img at bounding box center [120, 370] width 61 height 32
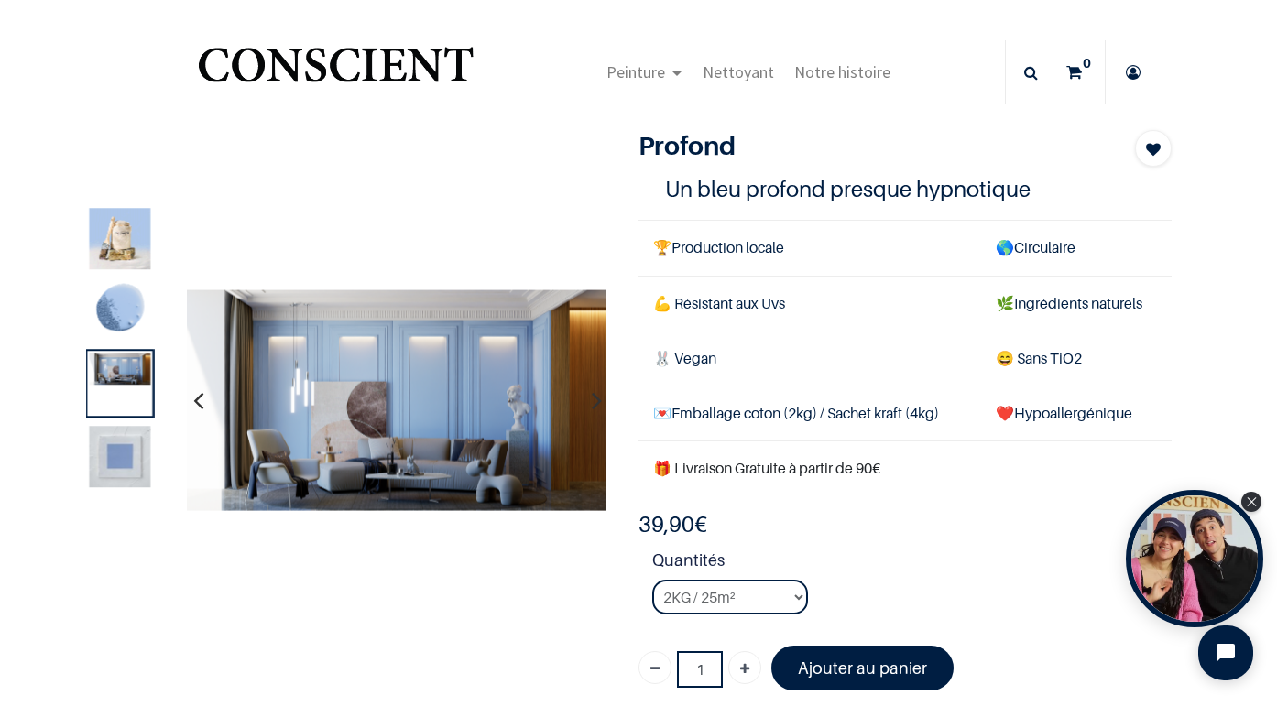
click at [127, 317] on img at bounding box center [120, 310] width 61 height 61
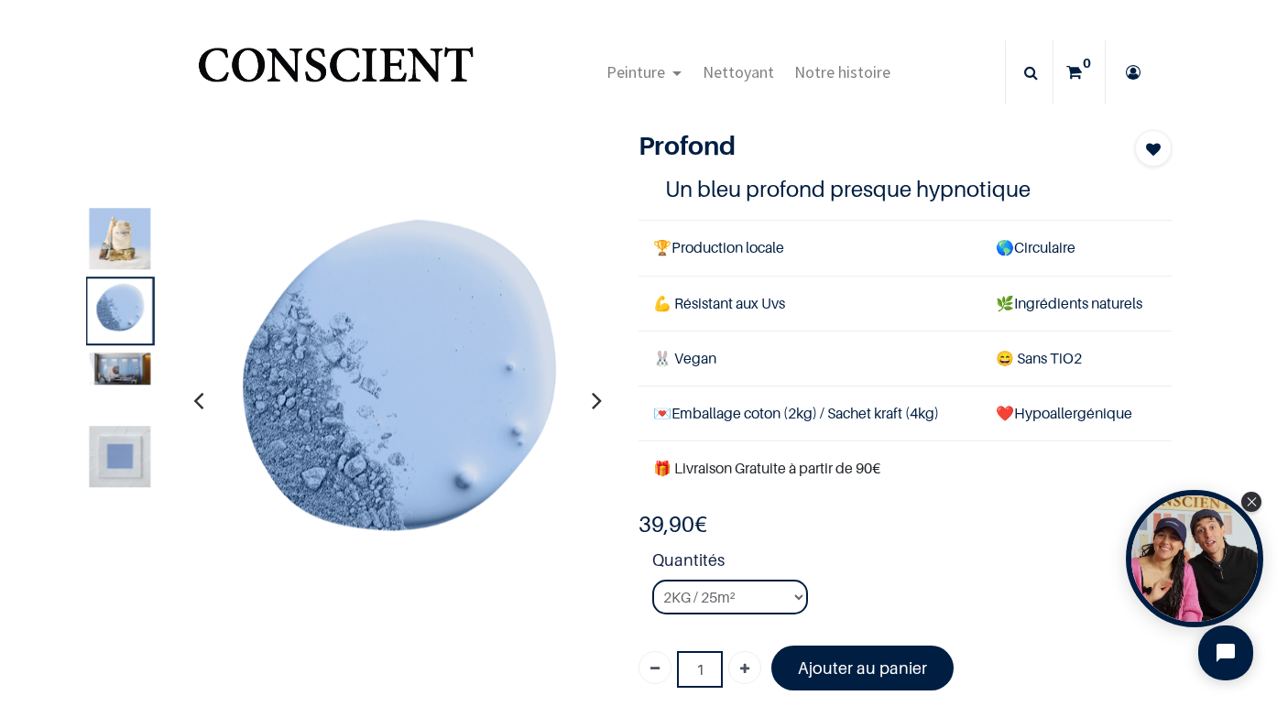
click at [122, 449] on img at bounding box center [120, 456] width 61 height 61
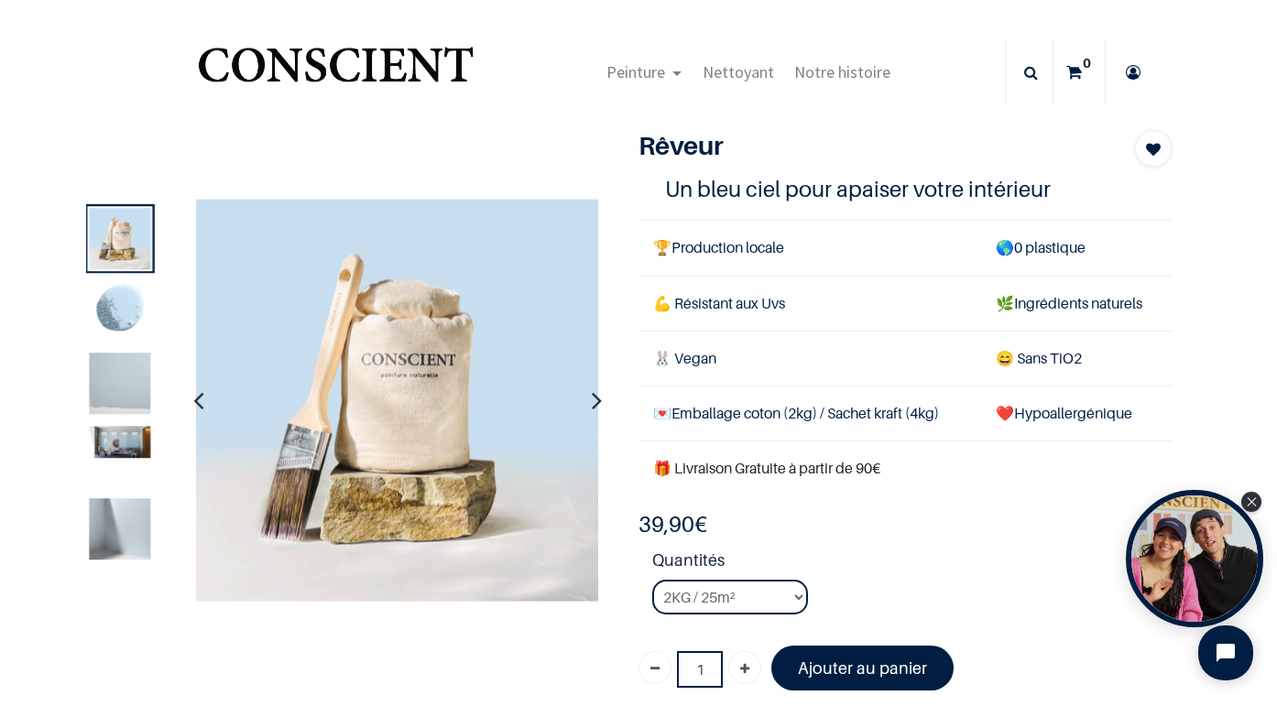
click at [126, 382] on img at bounding box center [120, 384] width 61 height 61
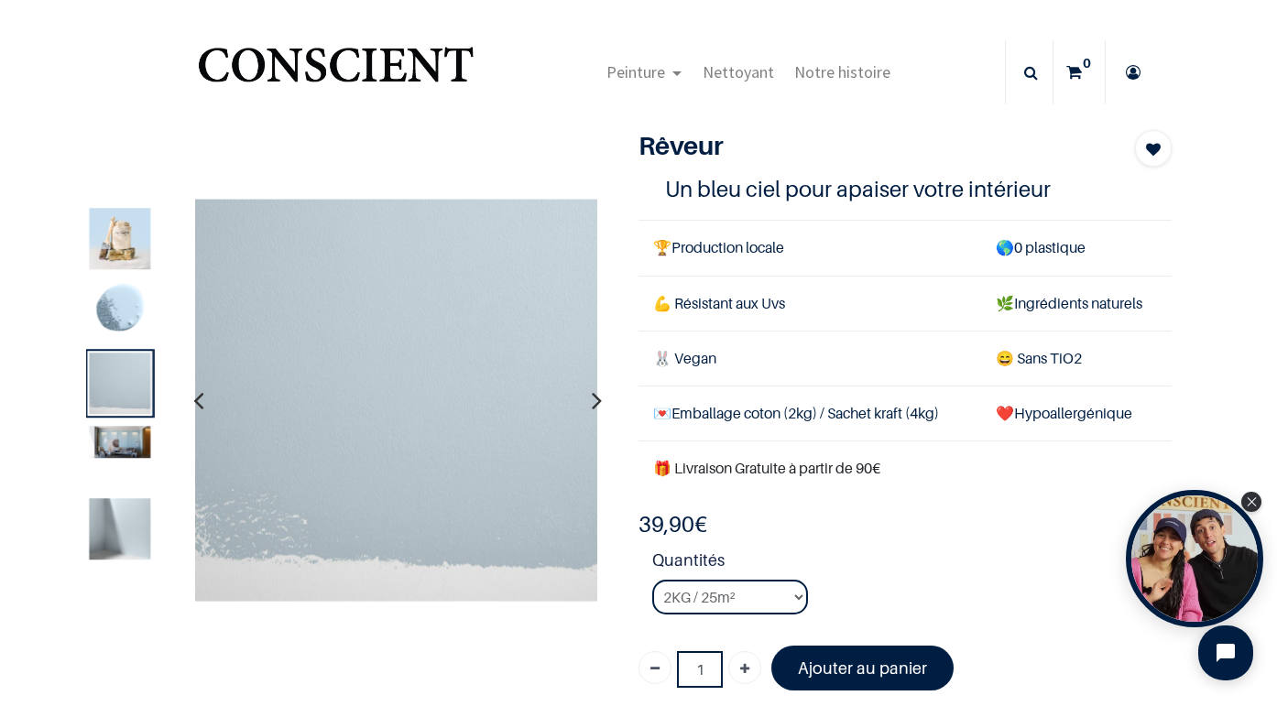
click at [132, 437] on img at bounding box center [120, 442] width 61 height 32
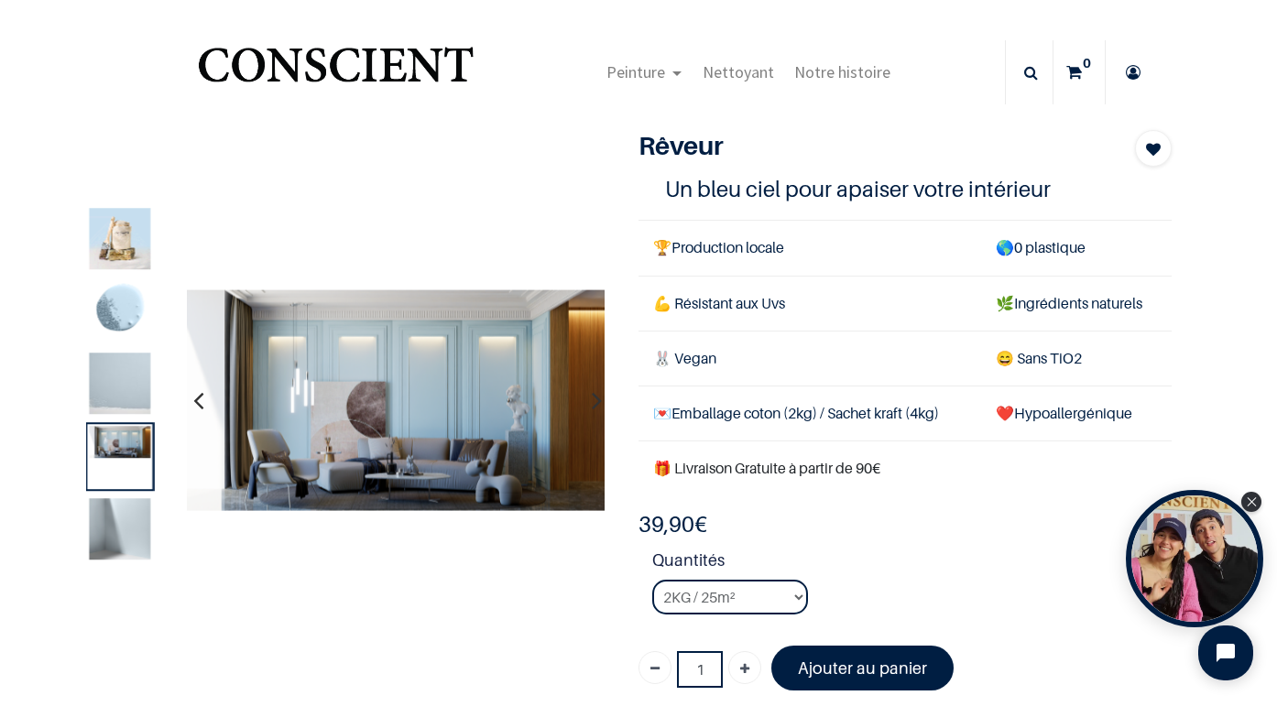
click at [122, 536] on img at bounding box center [120, 528] width 61 height 61
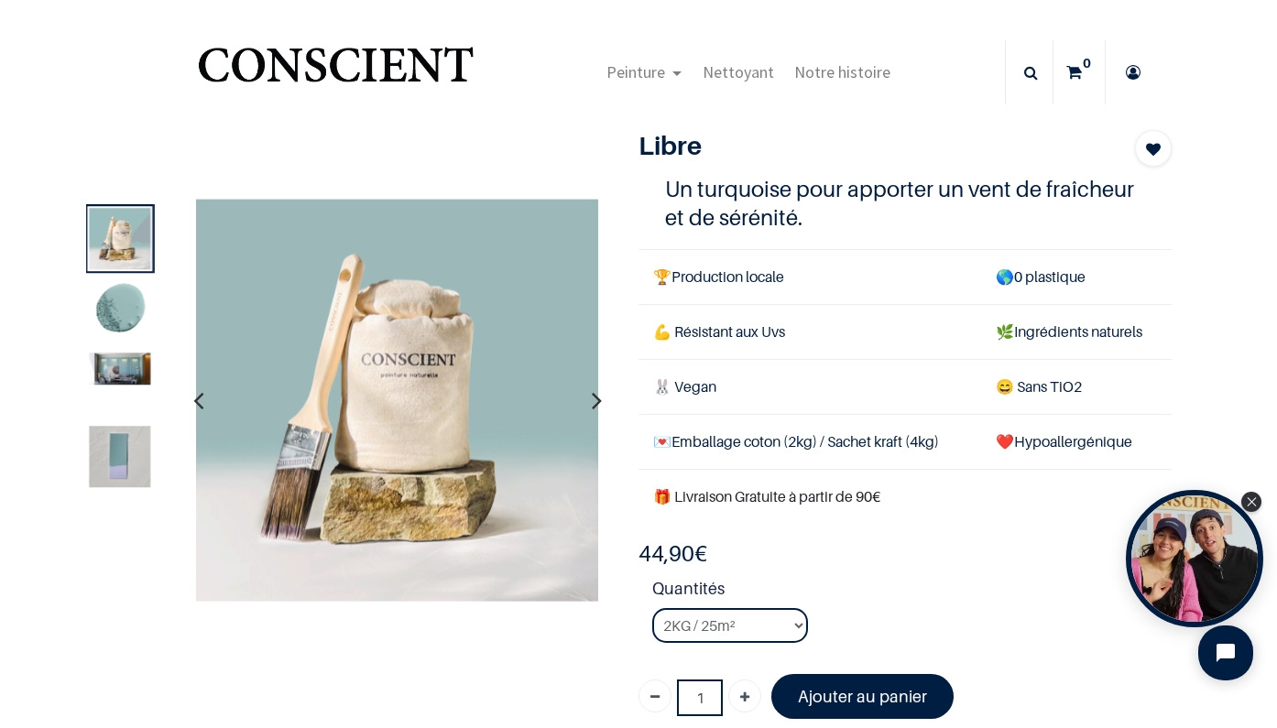
click at [119, 364] on img at bounding box center [120, 370] width 61 height 32
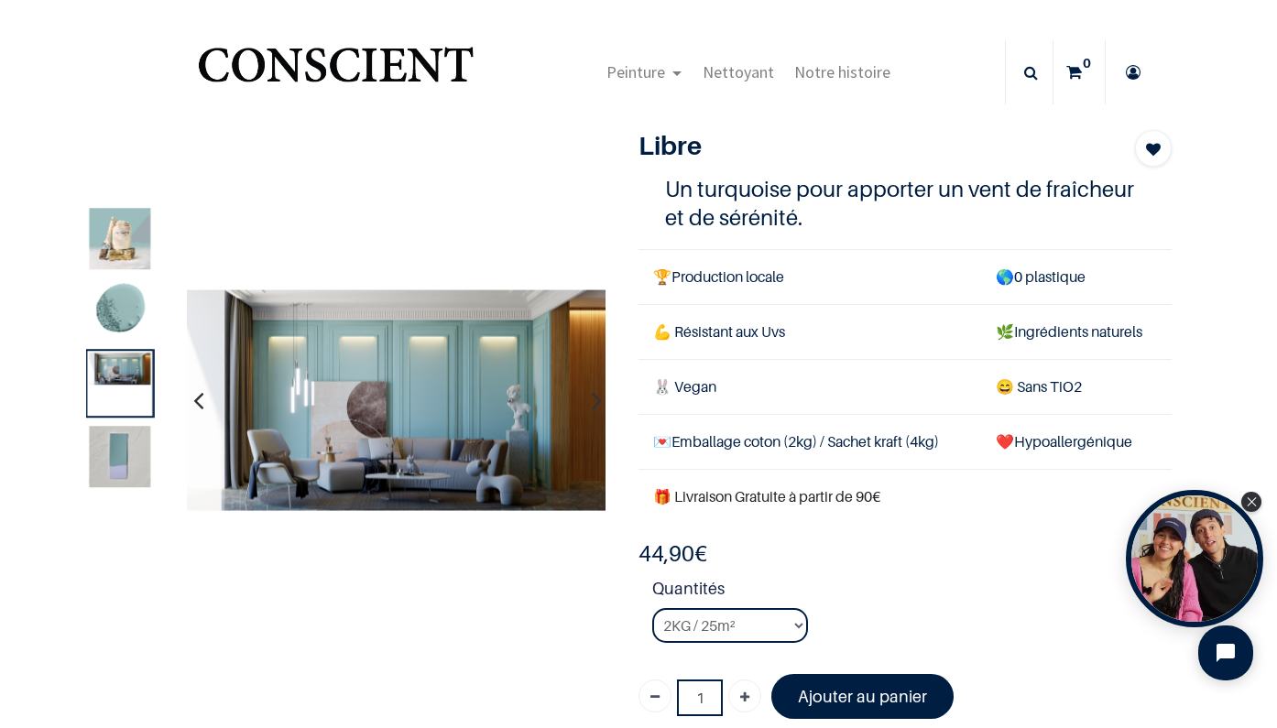
click at [125, 320] on img at bounding box center [120, 310] width 61 height 61
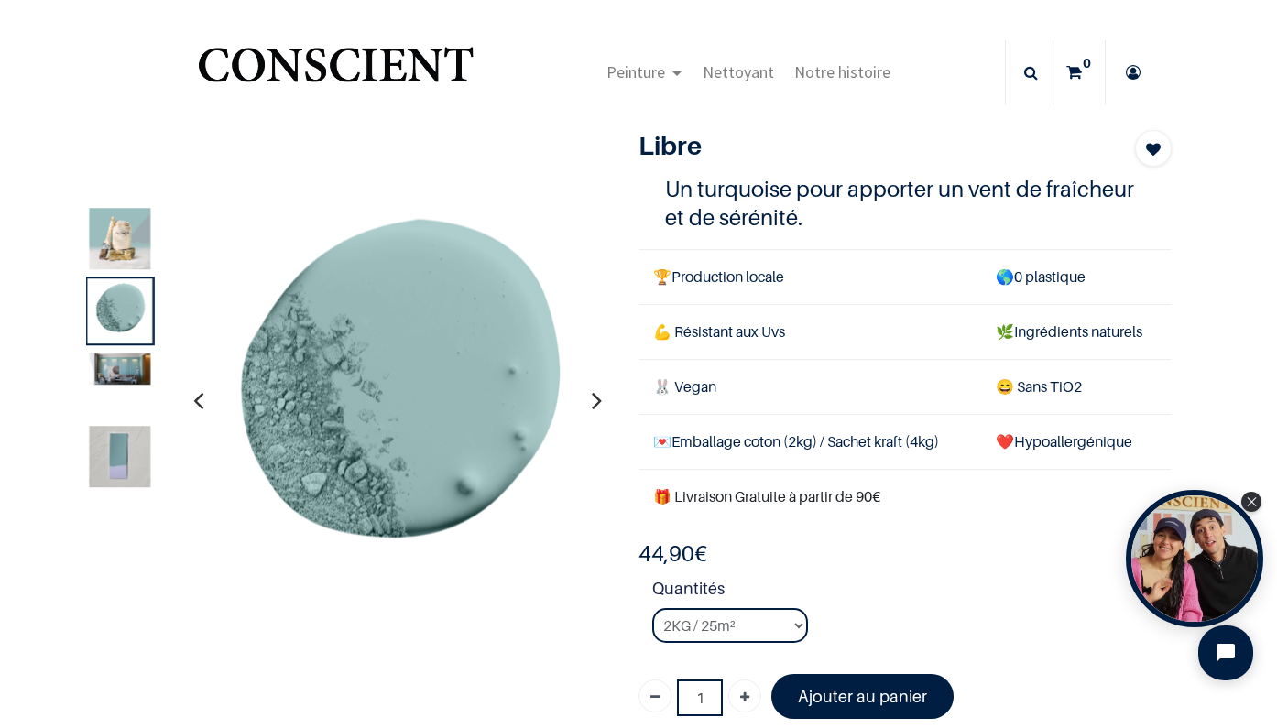
click at [118, 451] on img at bounding box center [120, 456] width 61 height 61
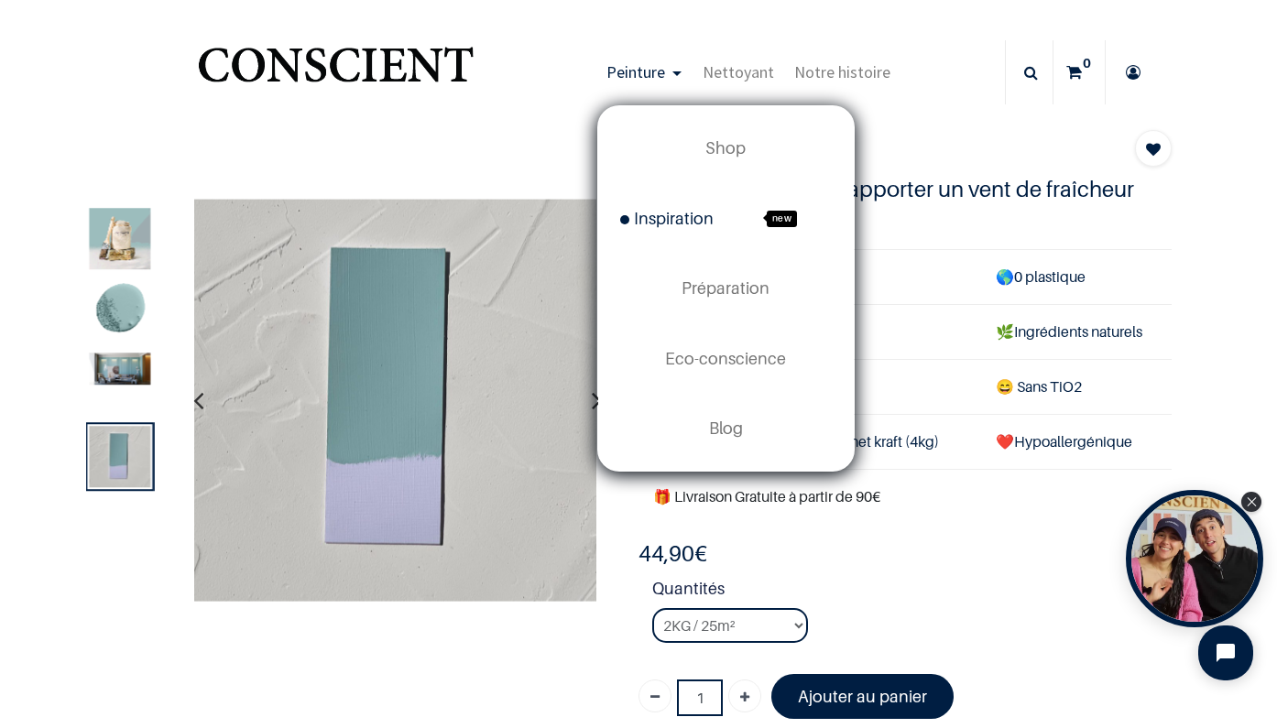
click at [694, 220] on span "Inspiration" at bounding box center [666, 218] width 93 height 19
click at [701, 218] on span "Inspiration" at bounding box center [666, 218] width 93 height 19
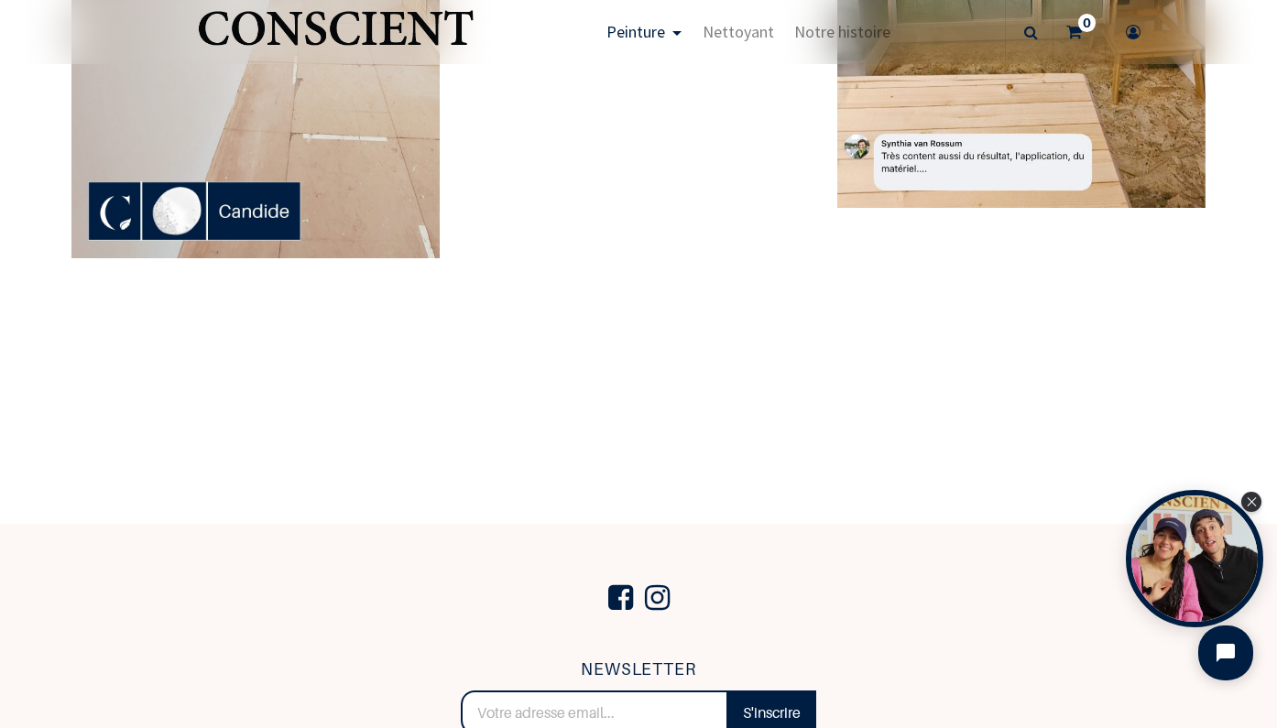
scroll to position [3298, 0]
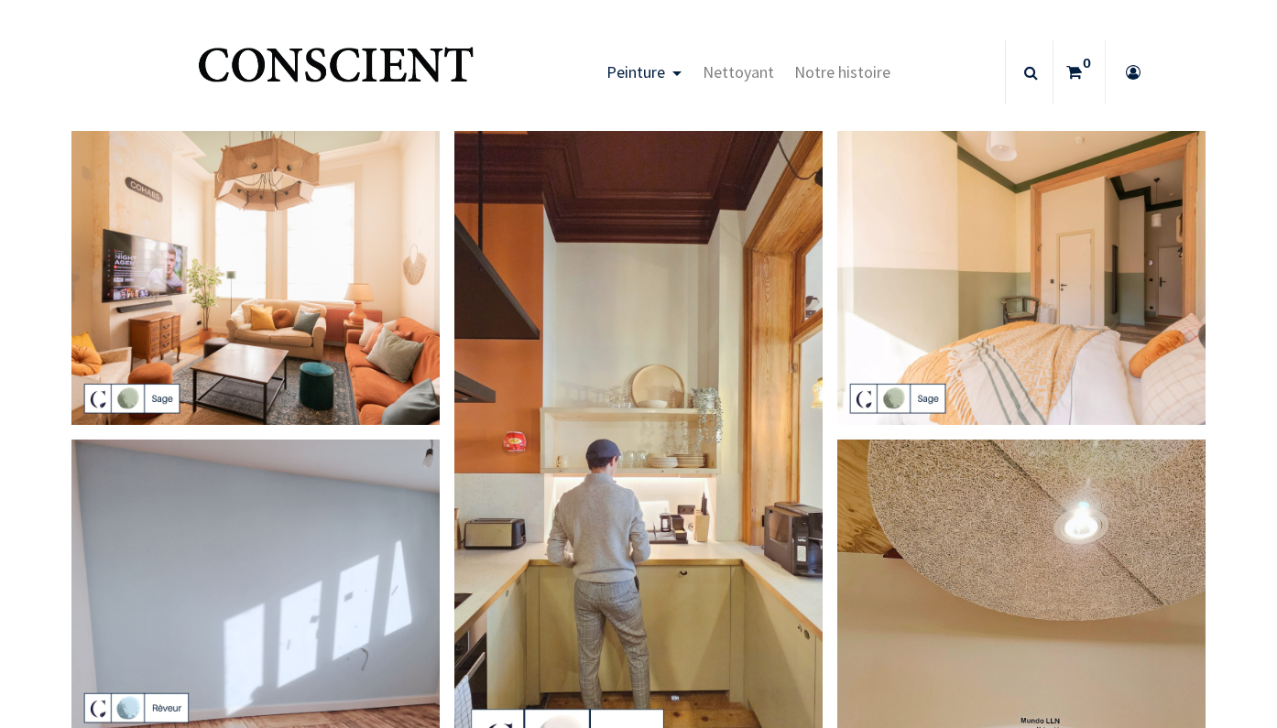
scroll to position [198, 0]
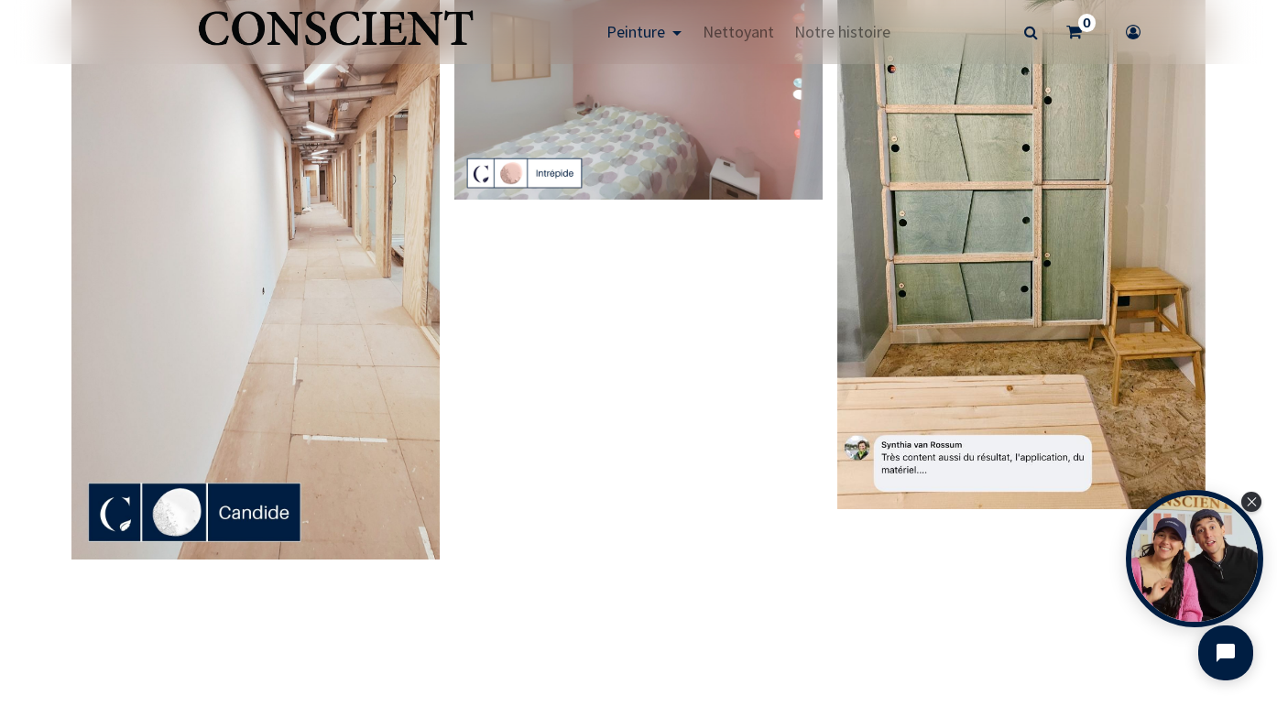
scroll to position [4340, 0]
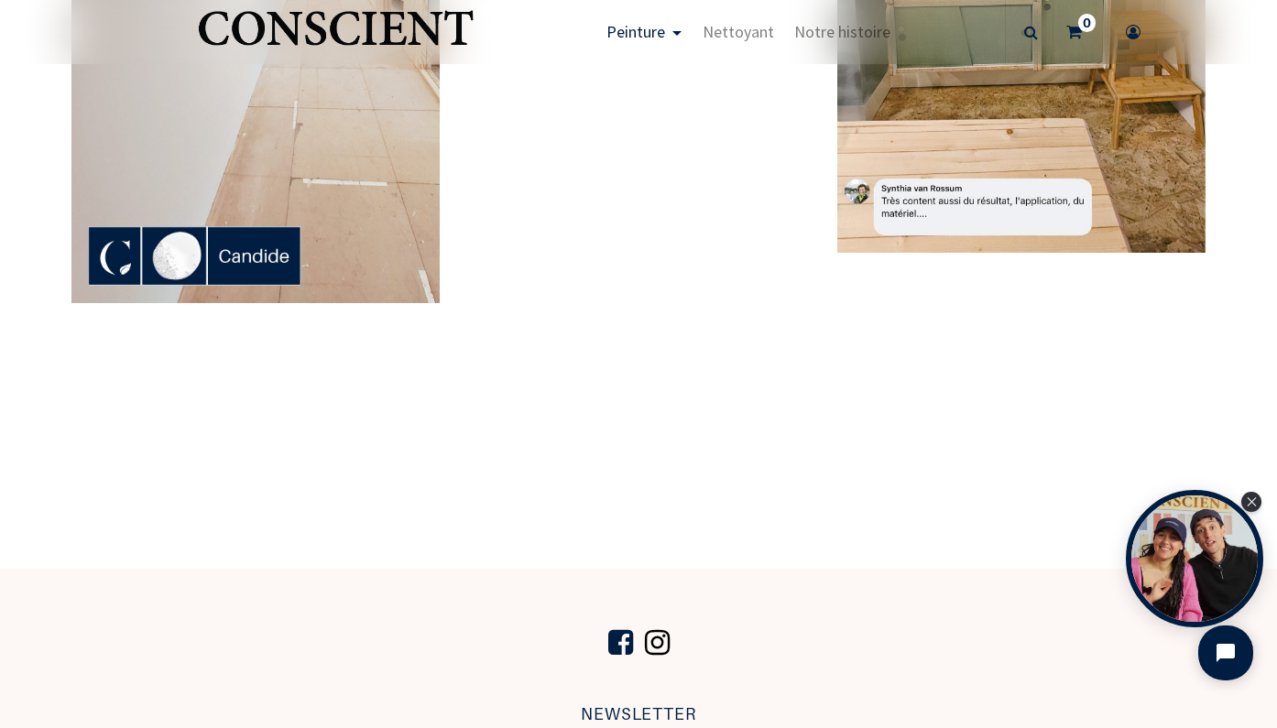
click at [658, 641] on span at bounding box center [657, 643] width 34 height 62
